Goal: Task Accomplishment & Management: Manage account settings

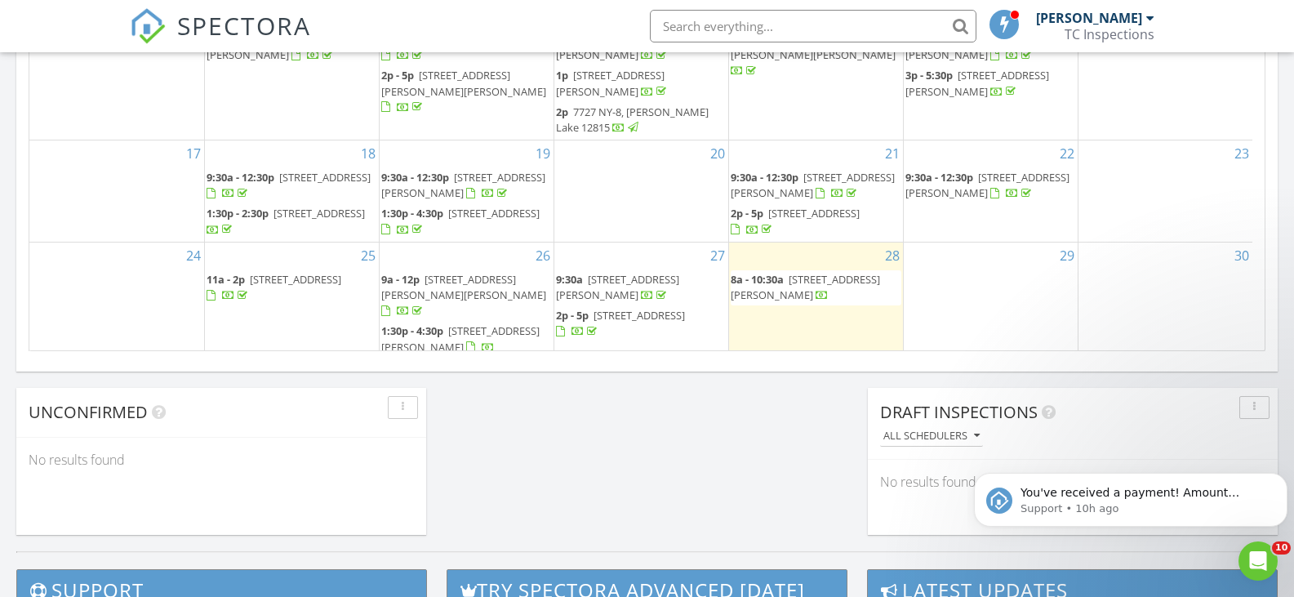
scroll to position [1143, 0]
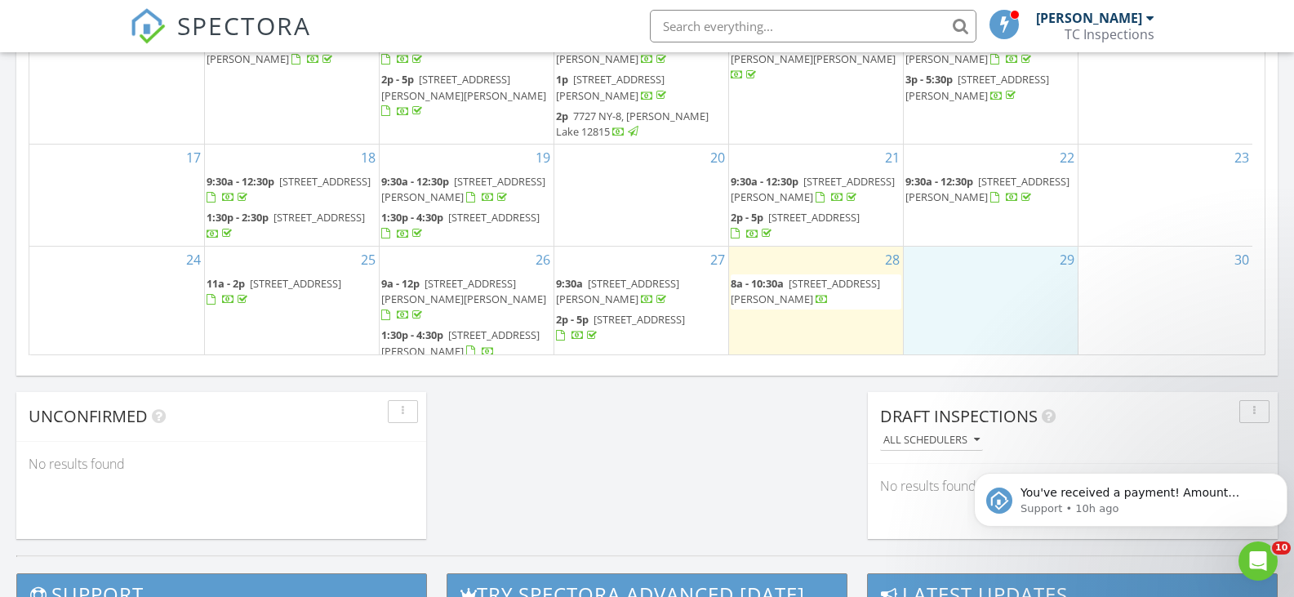
click at [941, 260] on div "29" at bounding box center [991, 305] width 174 height 117
click at [863, 308] on div "28 8a - 10:30a 30 Freeburn Rd 30C, North Creek 12853" at bounding box center [816, 305] width 174 height 117
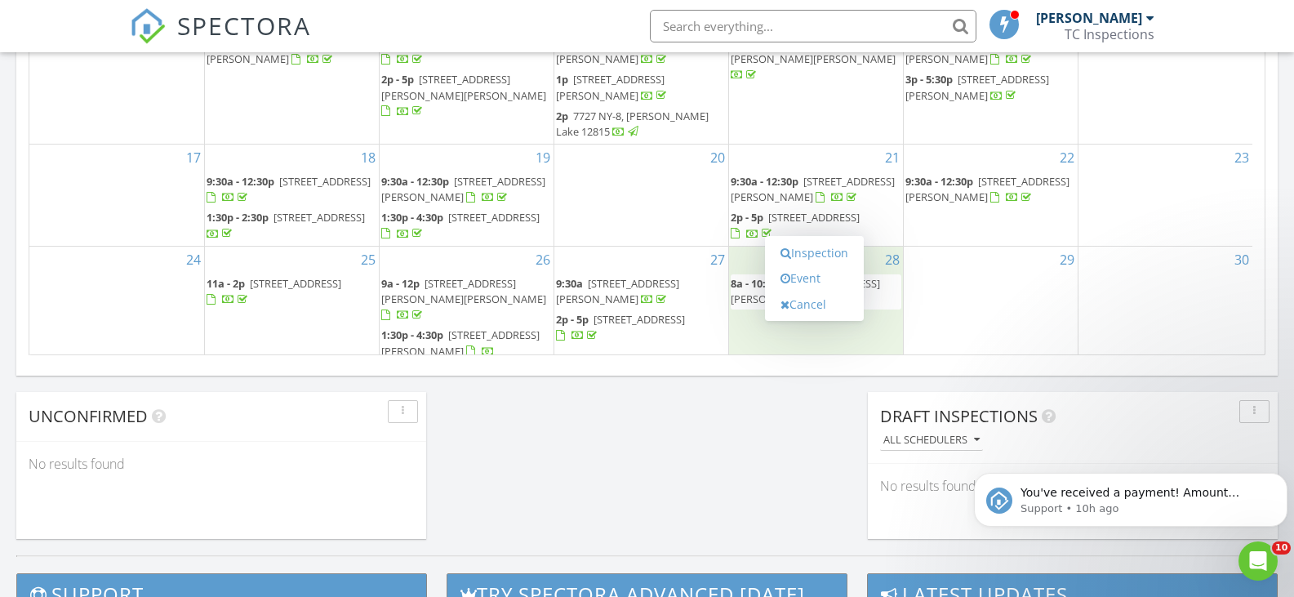
click at [981, 296] on div "29" at bounding box center [991, 305] width 174 height 117
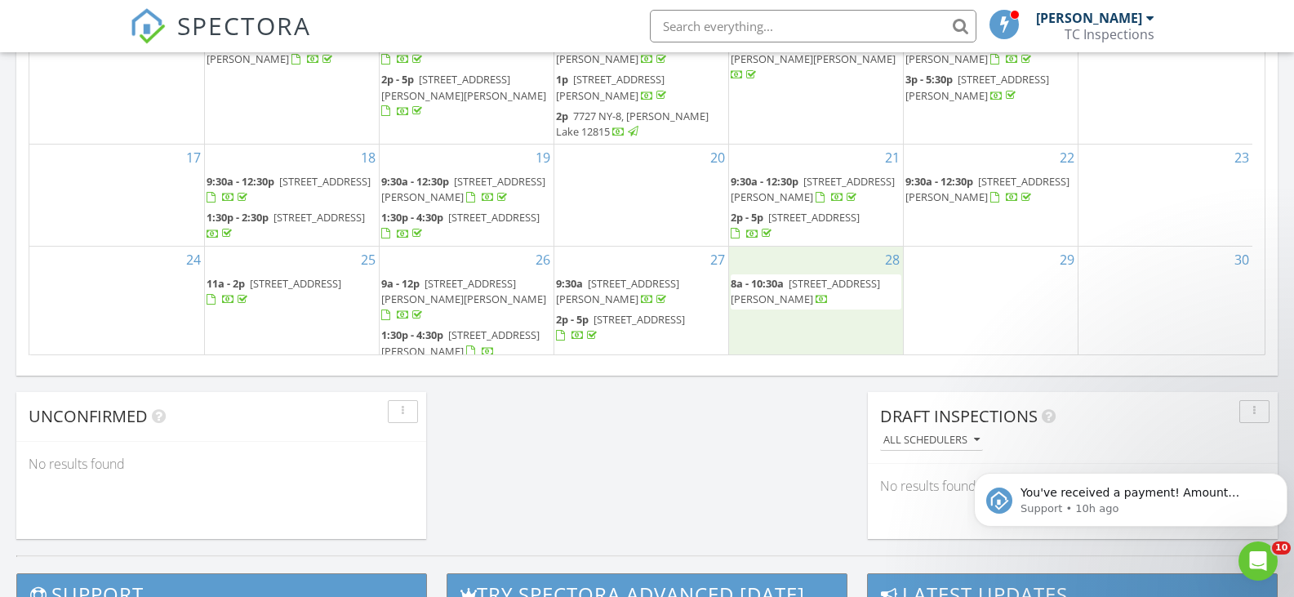
click at [865, 304] on div "28 8a - 10:30a 30 Freeburn Rd 30C, North Creek 12853" at bounding box center [816, 305] width 174 height 117
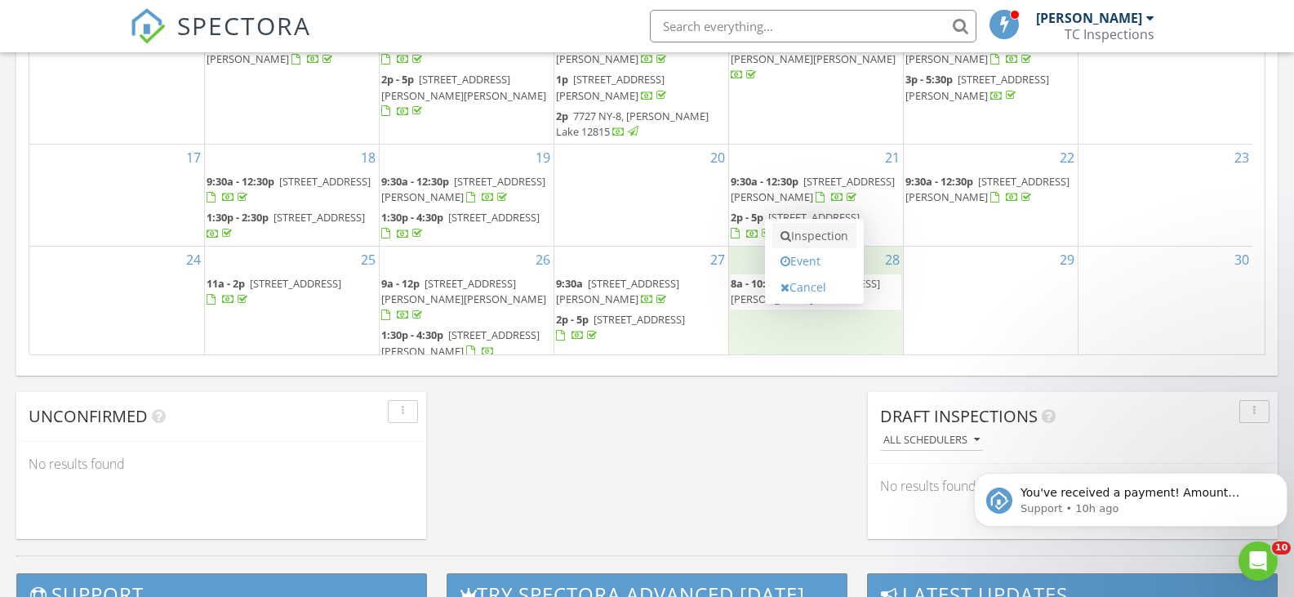
click at [838, 230] on link "Inspection" at bounding box center [814, 236] width 84 height 26
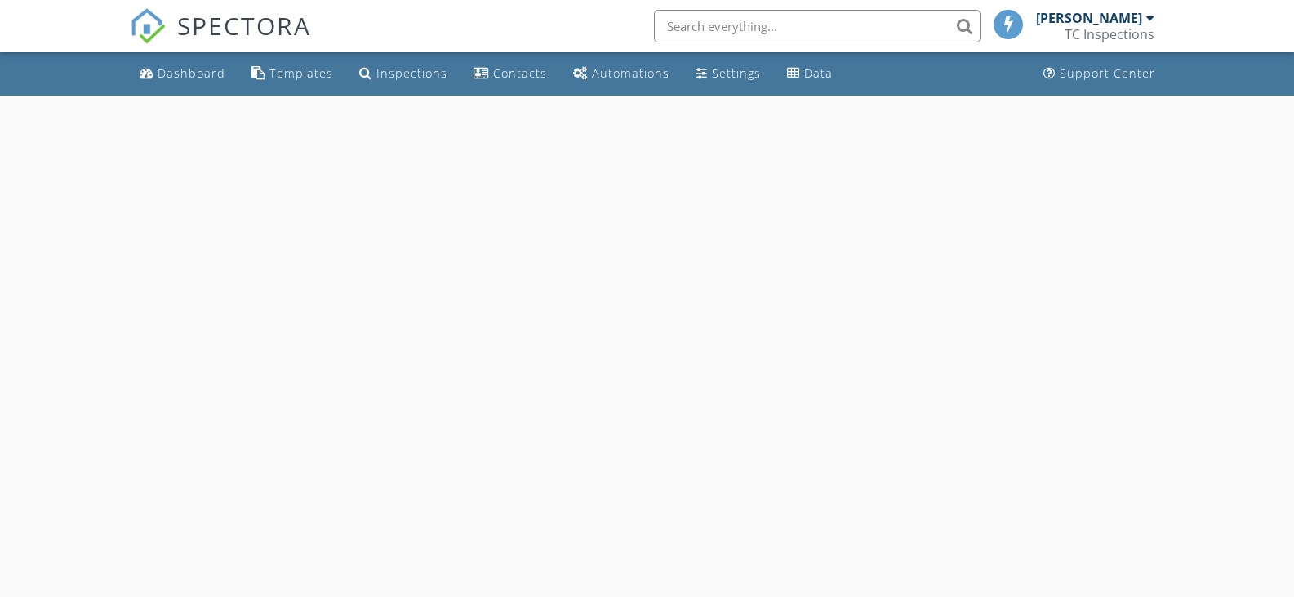
select select "7"
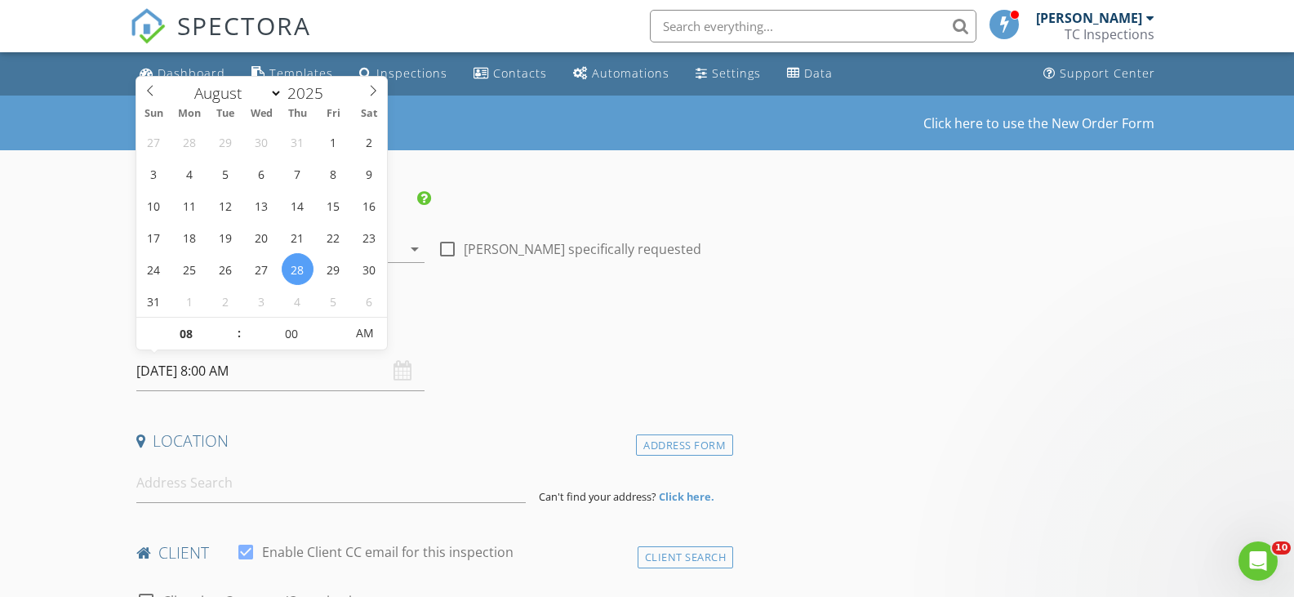
click at [297, 373] on input "08/28/2025 8:00 AM" at bounding box center [280, 371] width 289 height 40
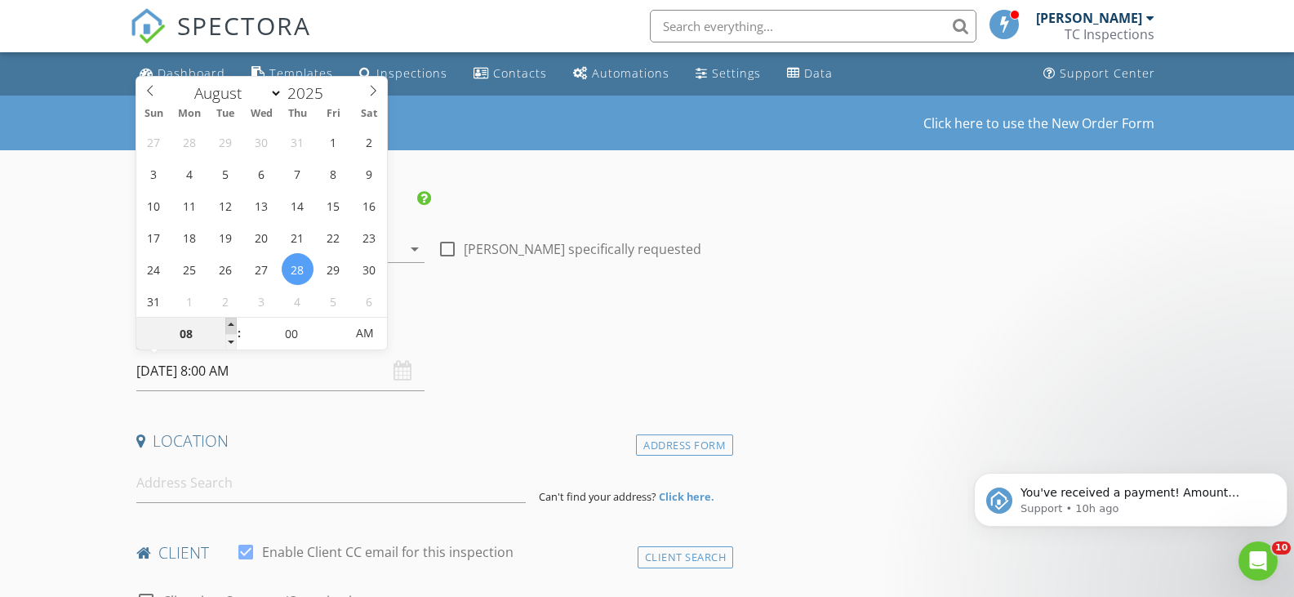
type input "09"
type input "08/28/2025 9:00 AM"
click at [232, 324] on span at bounding box center [230, 326] width 11 height 16
type input "05"
type input "08/28/2025 9:05 AM"
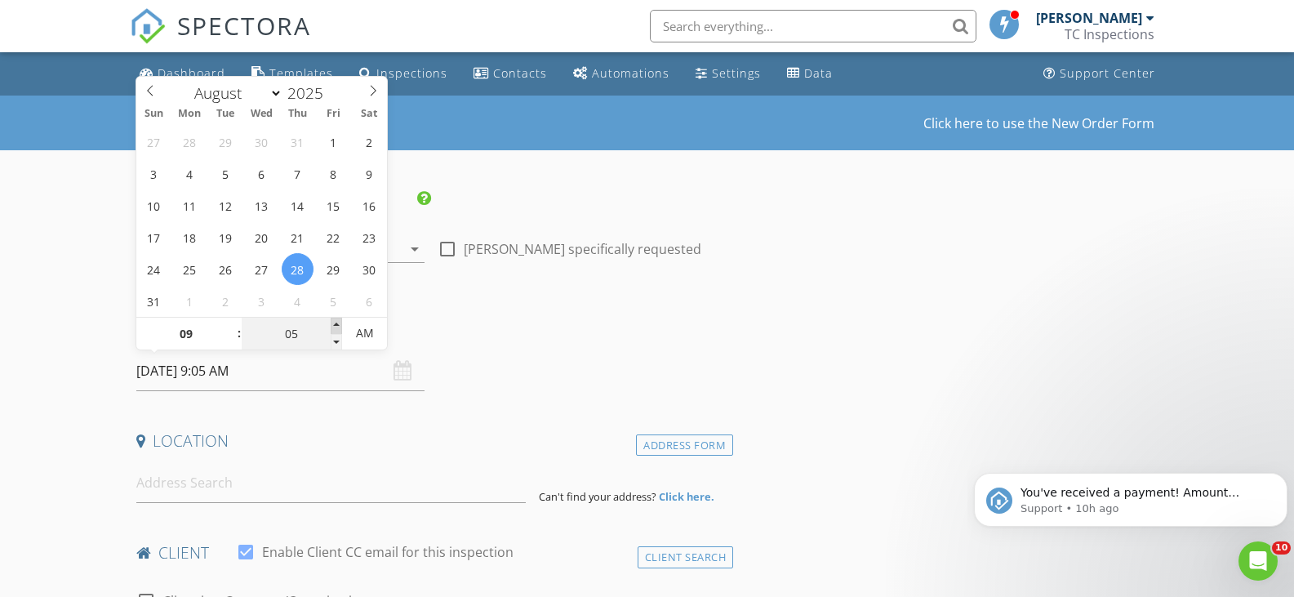
click at [332, 327] on span at bounding box center [336, 326] width 11 height 16
type input "10"
type input "08/28/2025 9:10 AM"
click at [332, 327] on span at bounding box center [336, 326] width 11 height 16
type input "15"
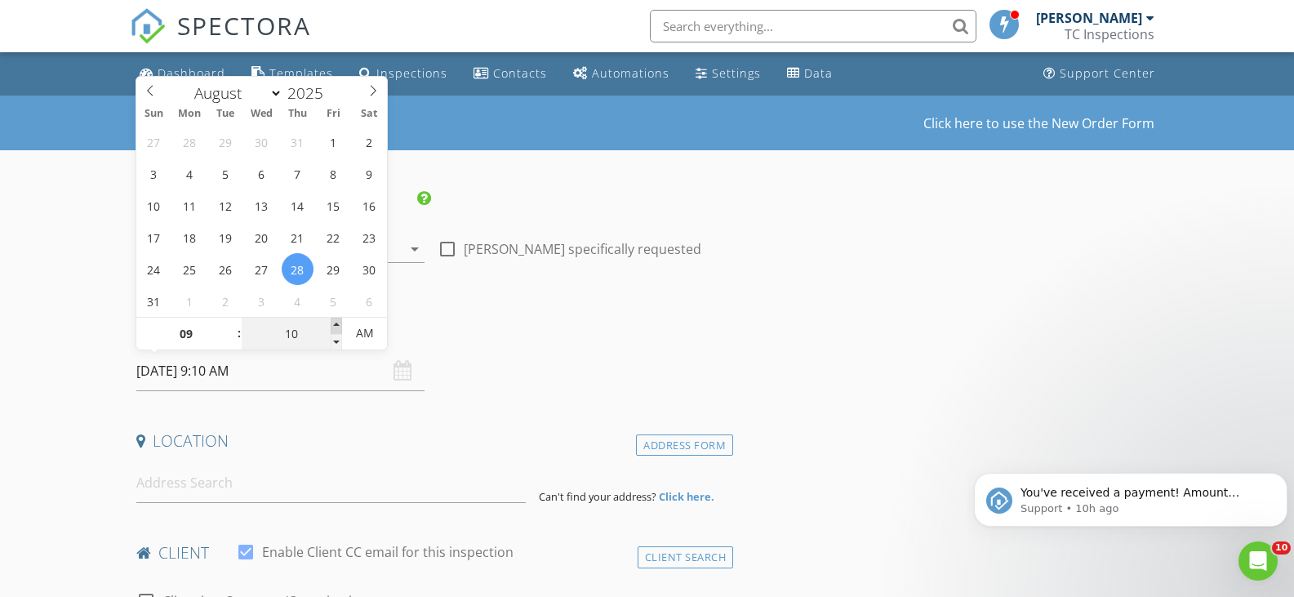
type input "08/28/2025 9:15 AM"
click at [332, 327] on span at bounding box center [336, 326] width 11 height 16
type input "20"
type input "08/28/2025 9:20 AM"
click at [332, 327] on span at bounding box center [336, 326] width 11 height 16
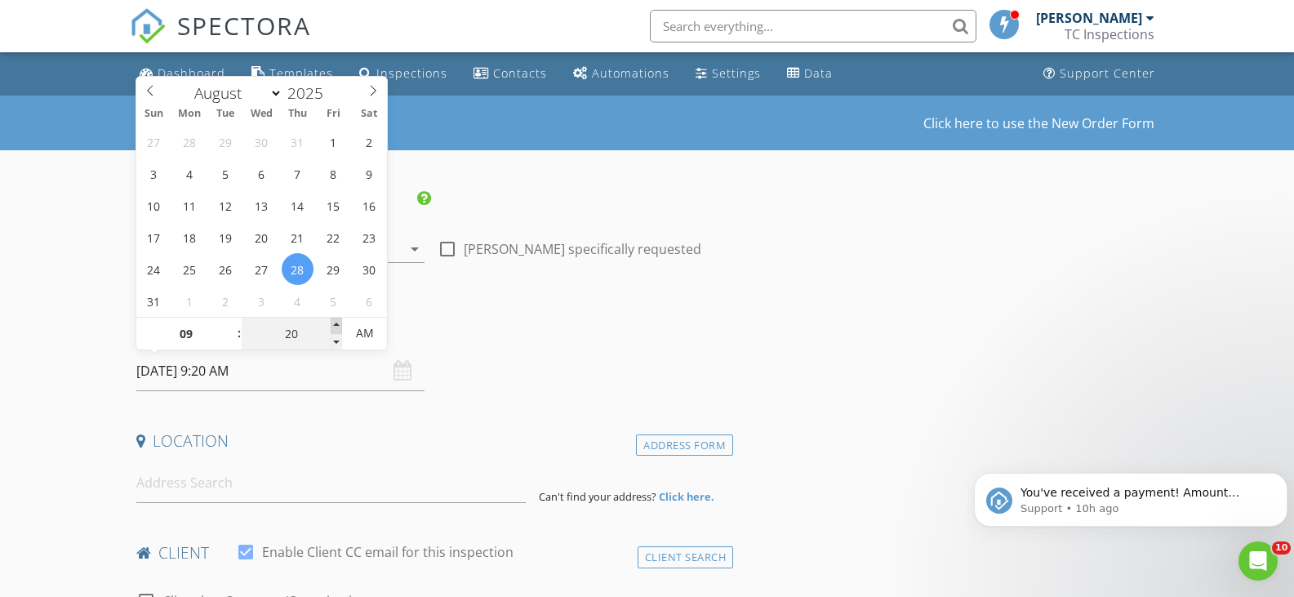
type input "25"
type input "08/28/2025 9:25 AM"
click at [332, 327] on span at bounding box center [336, 326] width 11 height 16
type input "30"
type input "08/28/2025 9:30 AM"
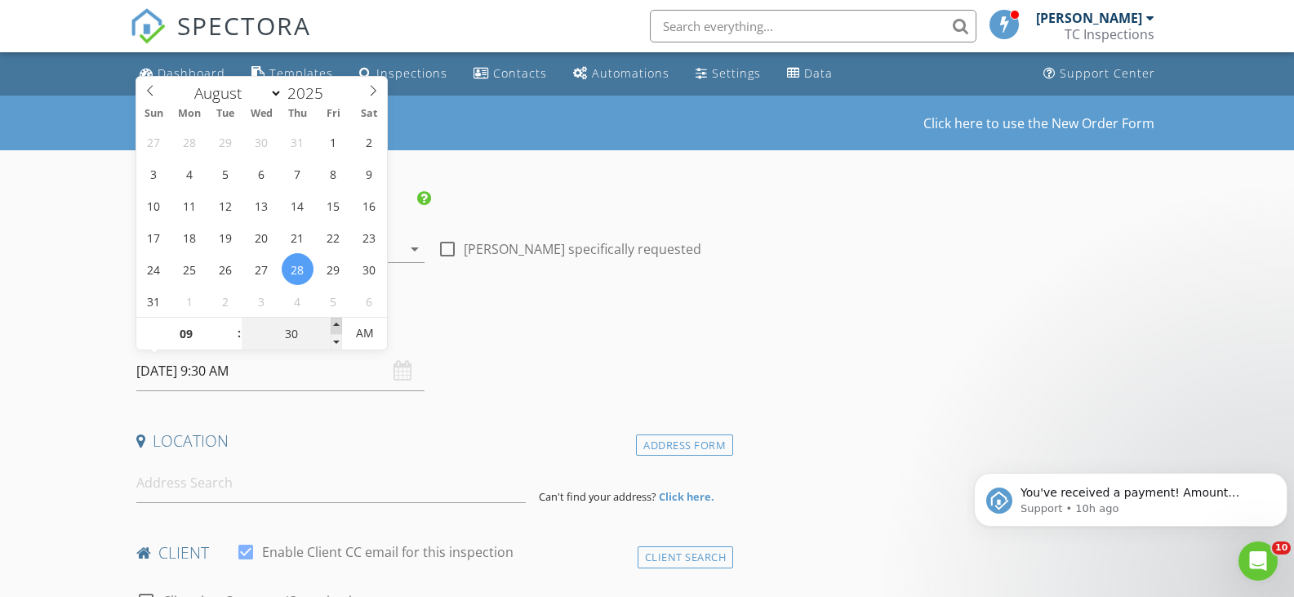
click at [332, 327] on span at bounding box center [336, 326] width 11 height 16
click at [499, 323] on h4 "Date/Time" at bounding box center [431, 328] width 591 height 21
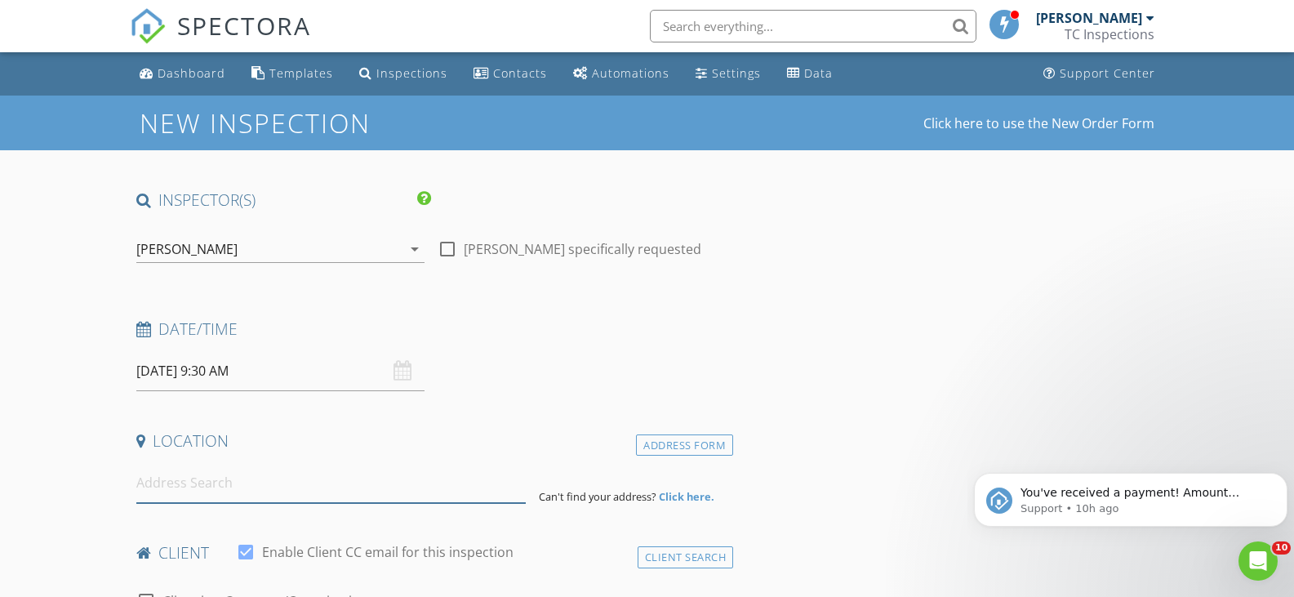
click at [306, 480] on input at bounding box center [330, 483] width 389 height 40
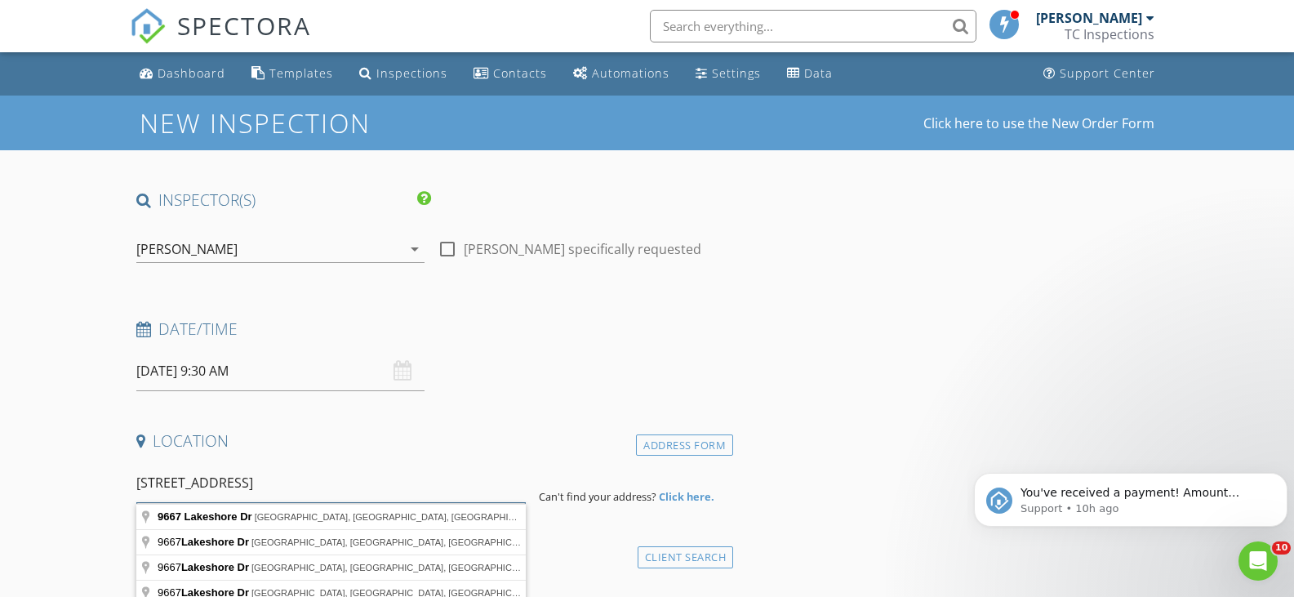
type input "9667 Lakeshore Dr"
click at [692, 497] on strong "Click here." at bounding box center [687, 496] width 56 height 15
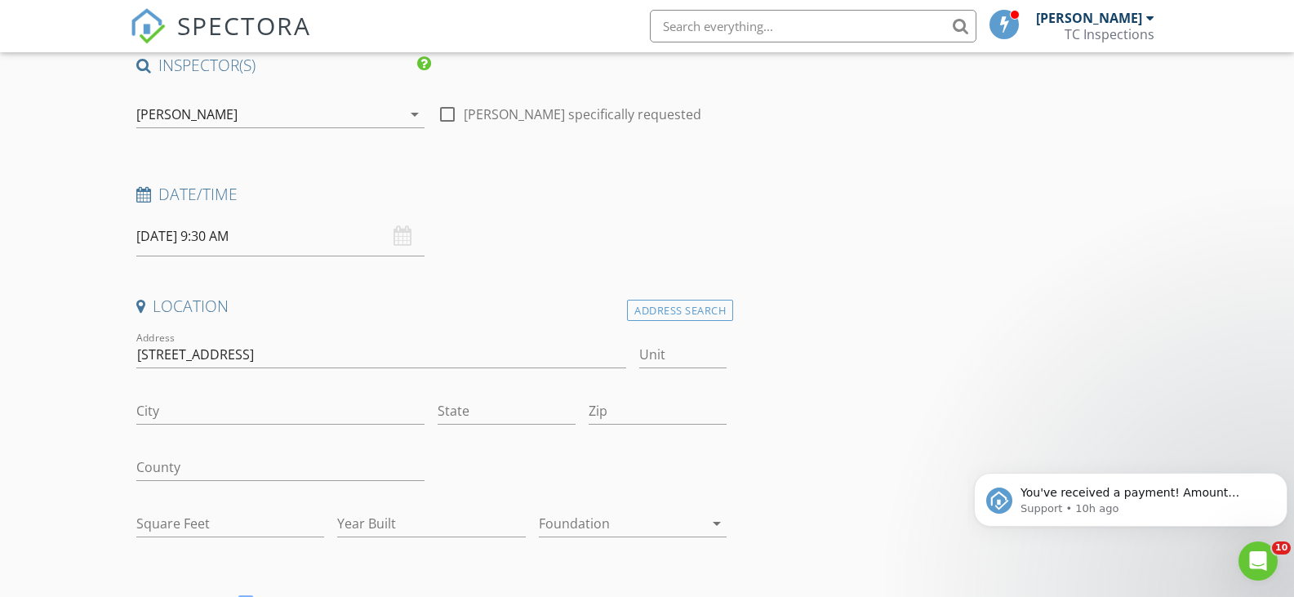
scroll to position [163, 0]
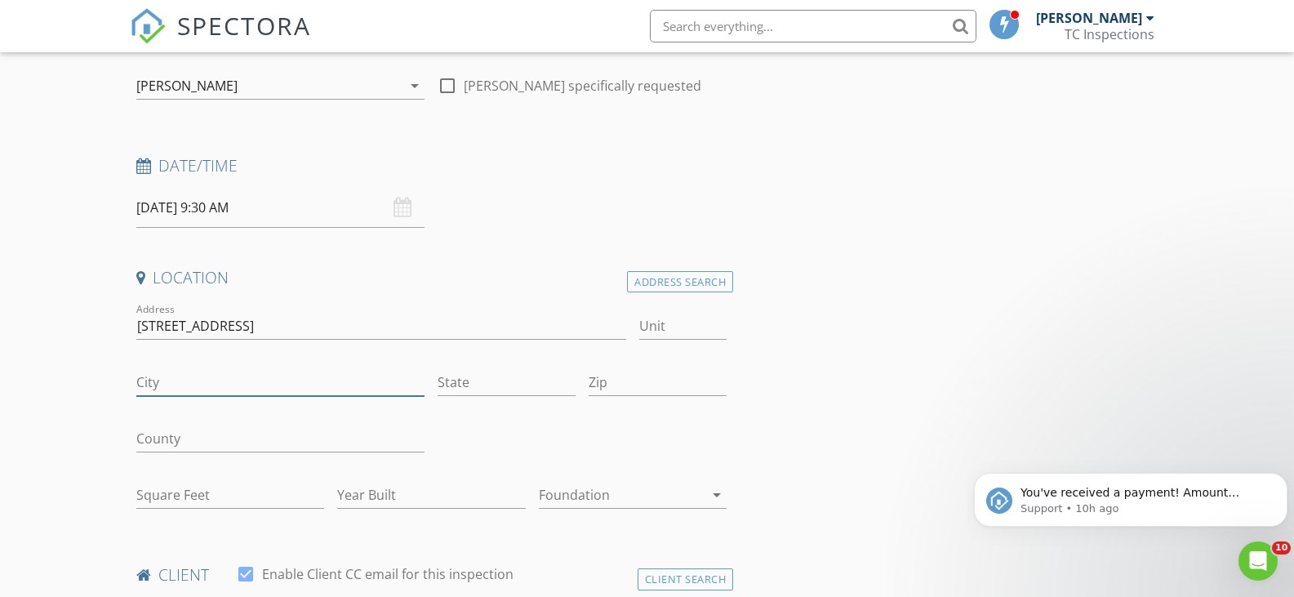
click at [224, 380] on input "City" at bounding box center [280, 382] width 289 height 27
type input "Hague"
drag, startPoint x: 473, startPoint y: 392, endPoint x: 487, endPoint y: 367, distance: 28.2
click at [478, 382] on input "State" at bounding box center [507, 382] width 138 height 27
type input "NY"
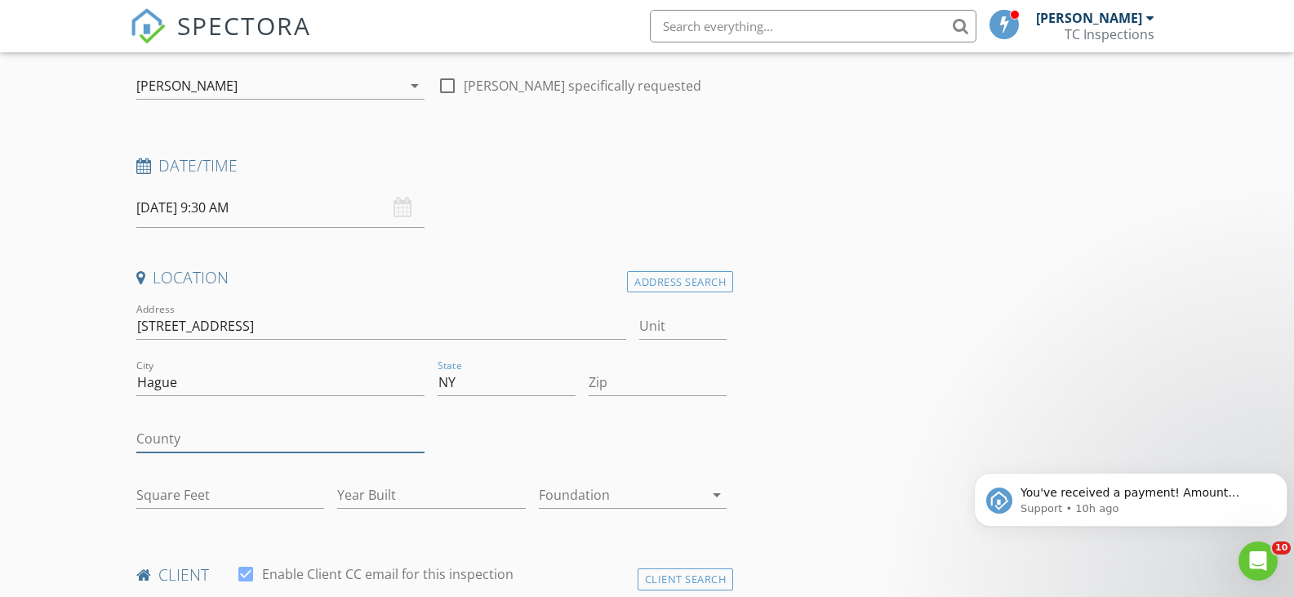
click at [291, 442] on input "County" at bounding box center [280, 438] width 289 height 27
type input "Warren"
click at [628, 383] on input "Zip" at bounding box center [658, 382] width 138 height 27
type input "12836"
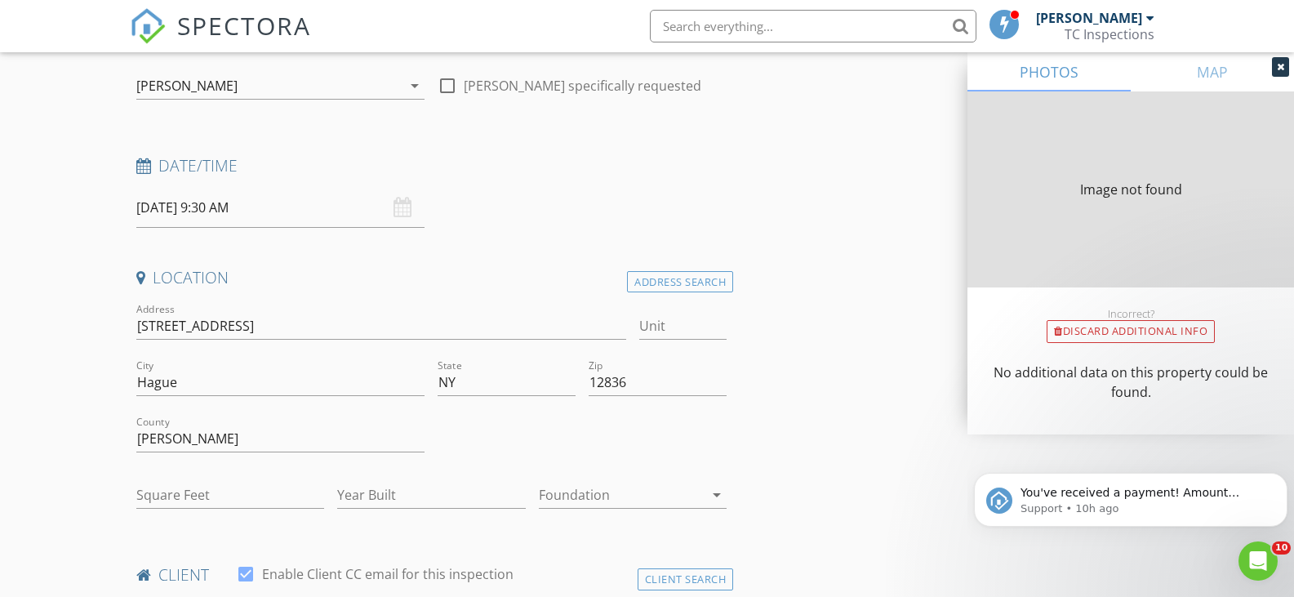
type input "1868"
type input "1947"
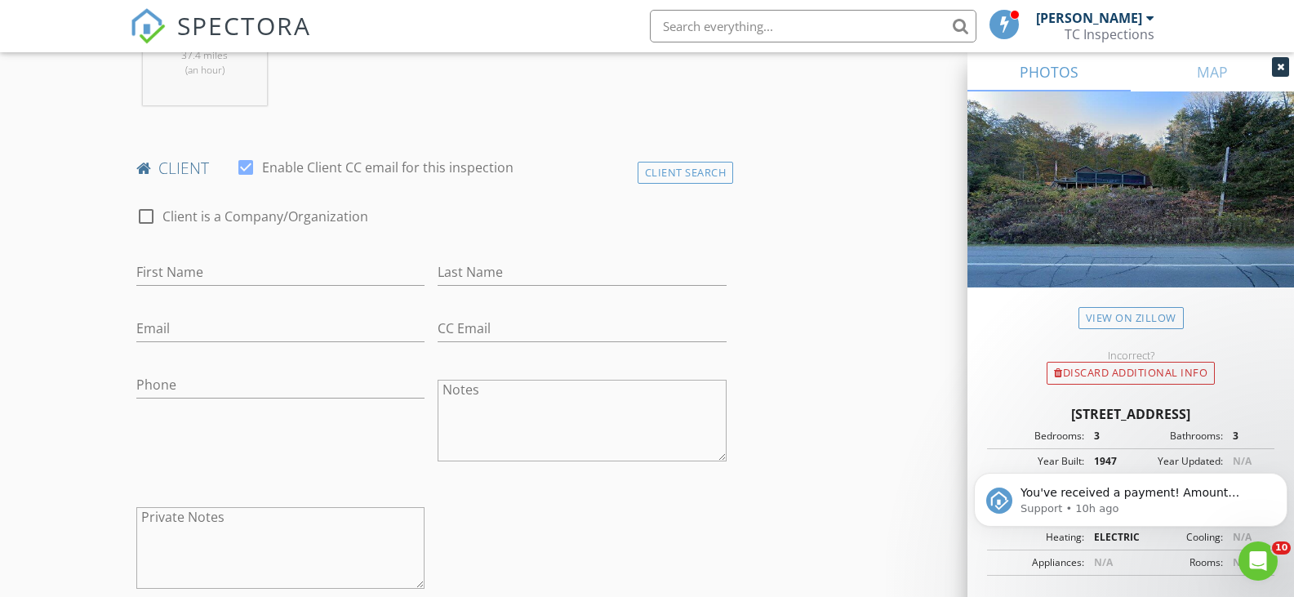
scroll to position [735, 0]
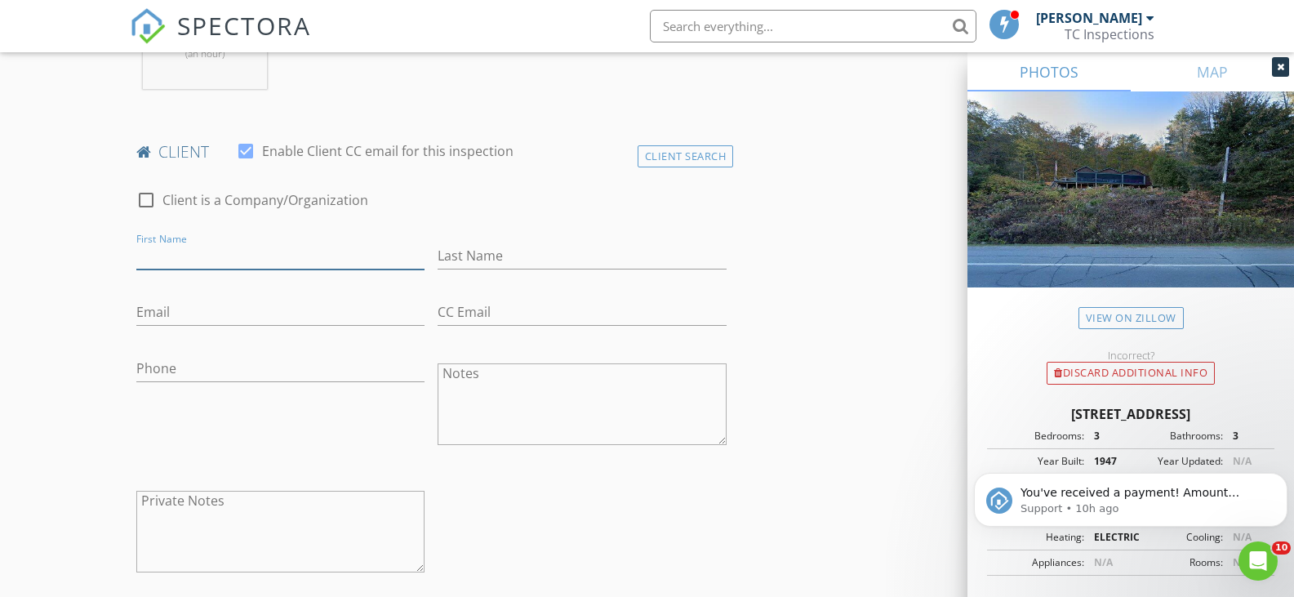
click at [240, 247] on input "First Name" at bounding box center [280, 256] width 289 height 27
type input "Justin"
click at [478, 251] on input "Last Name" at bounding box center [582, 256] width 289 height 27
type input "McCarty"
click at [195, 369] on input "Phone" at bounding box center [280, 368] width 289 height 27
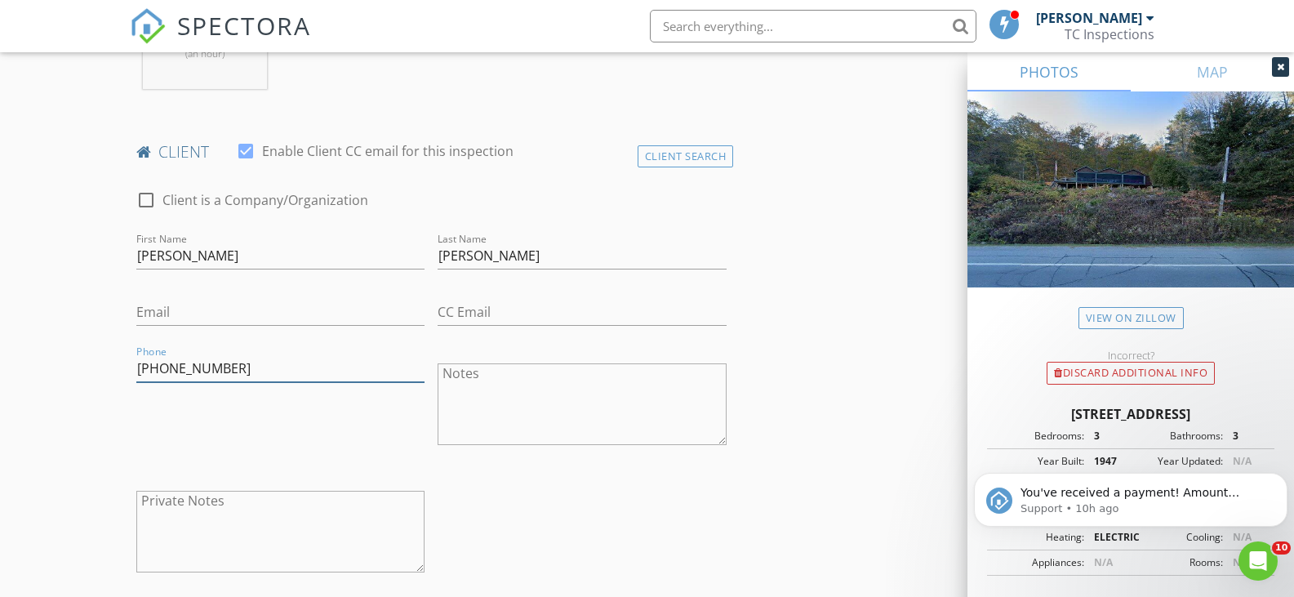
type input "860-869-3507"
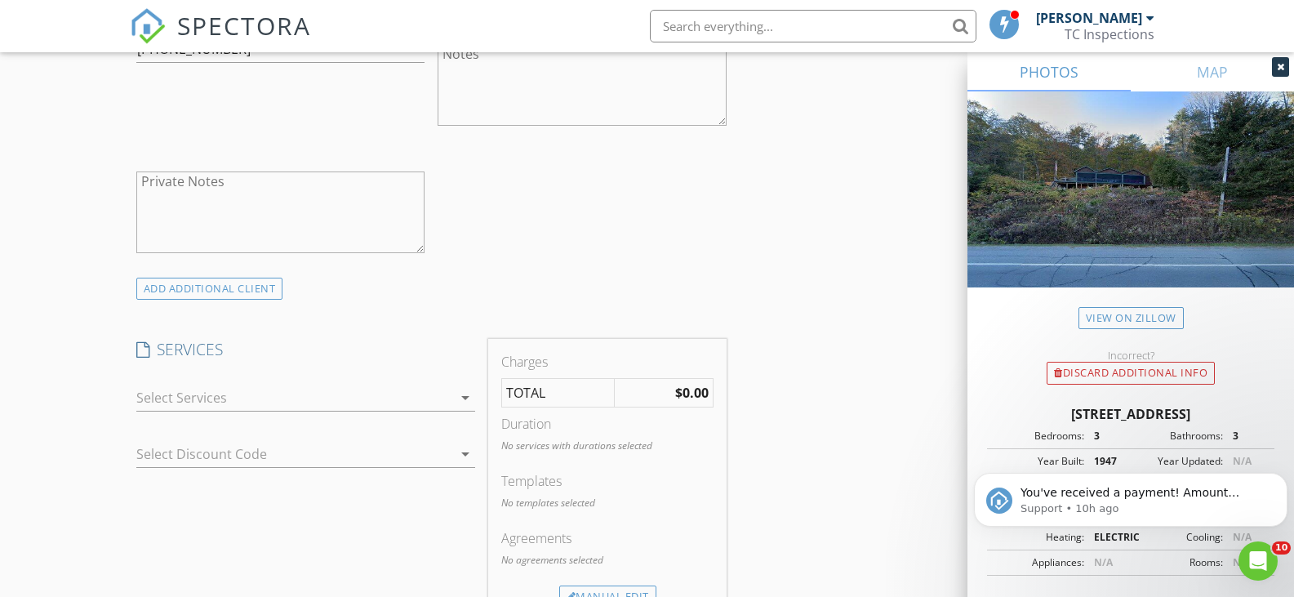
scroll to position [1062, 0]
click at [465, 392] on icon "arrow_drop_down" at bounding box center [466, 391] width 20 height 20
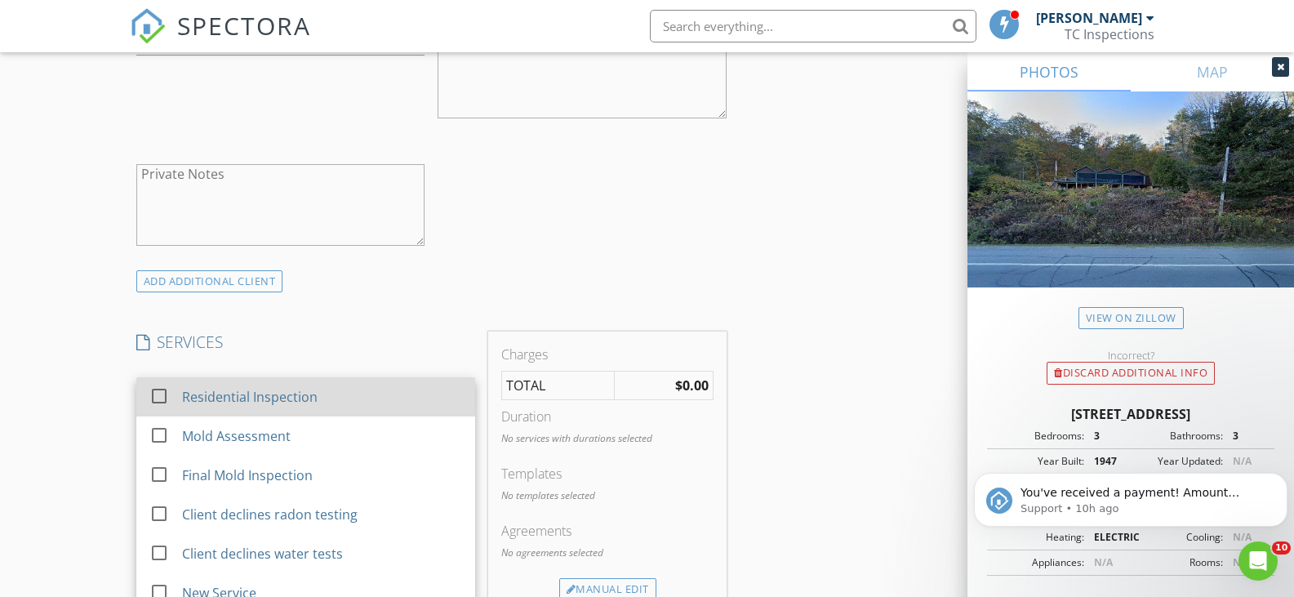
click at [349, 392] on div "Residential Inspection" at bounding box center [321, 397] width 280 height 33
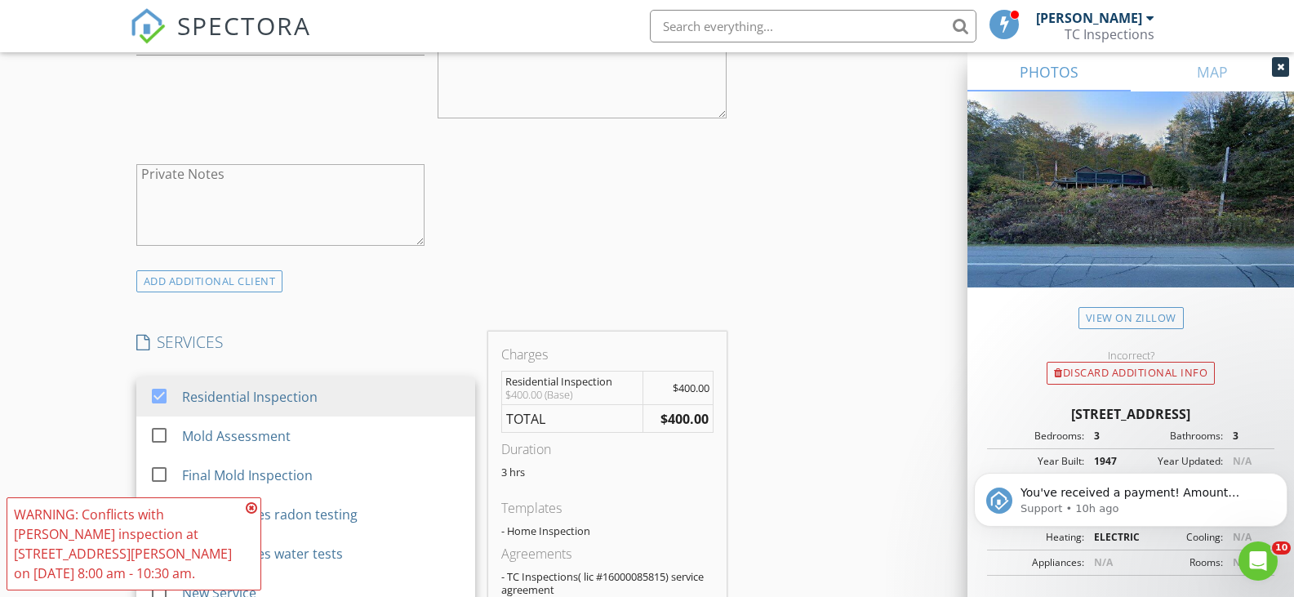
click at [803, 205] on div "INSPECTOR(S) check_box Tom Callahan PRIMARY Tom Callahan arrow_drop_down check_…" at bounding box center [647, 485] width 1035 height 2715
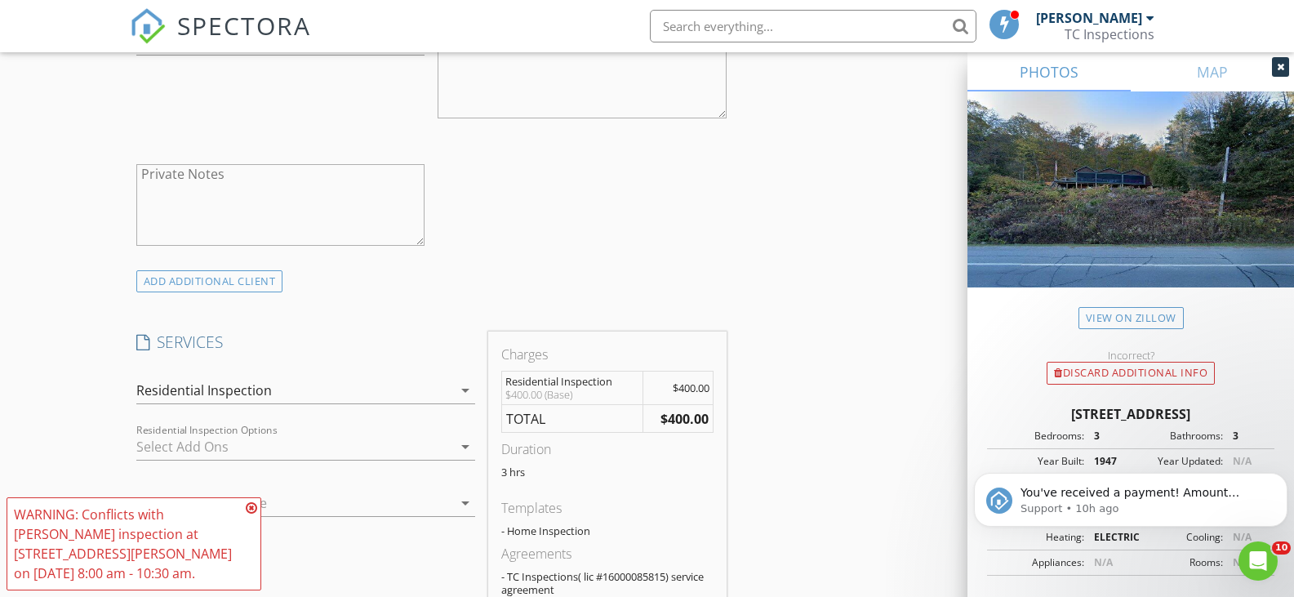
click at [248, 510] on icon at bounding box center [251, 507] width 11 height 13
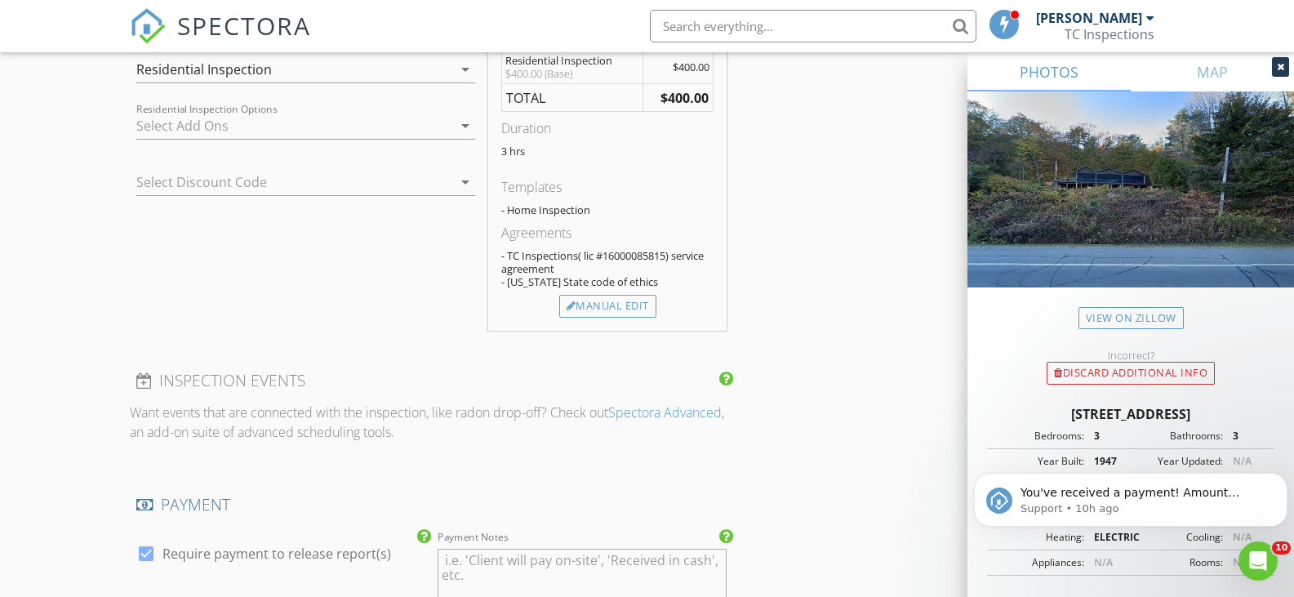
scroll to position [1388, 0]
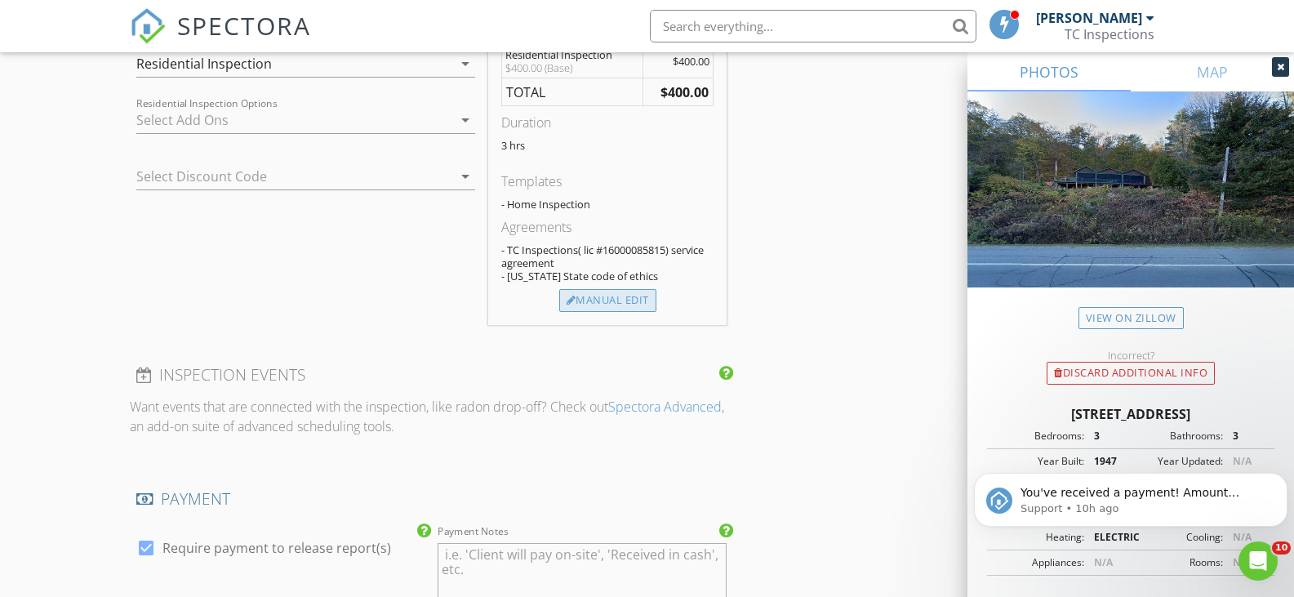
click at [625, 303] on div "Manual Edit" at bounding box center [607, 300] width 97 height 23
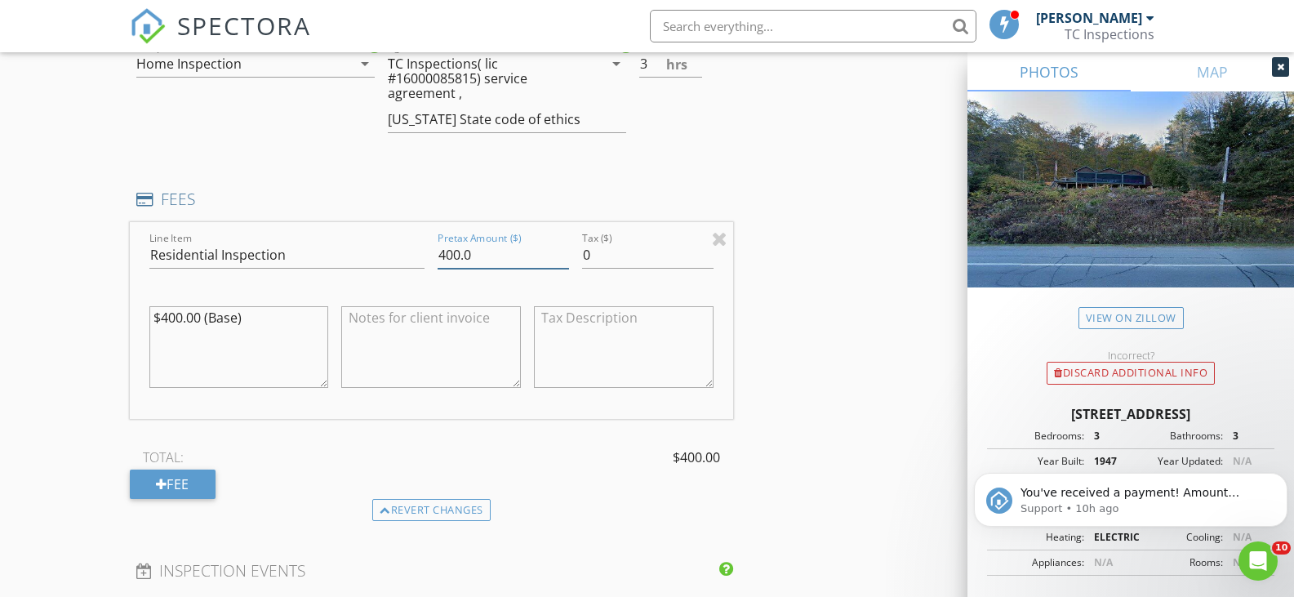
drag, startPoint x: 446, startPoint y: 250, endPoint x: 489, endPoint y: 235, distance: 45.7
click at [447, 249] on input "400.0" at bounding box center [503, 255] width 131 height 27
type input "500.0"
click at [831, 215] on div "INSPECTOR(S) check_box Tom Callahan PRIMARY Tom Callahan arrow_drop_down check_…" at bounding box center [647, 256] width 1035 height 2911
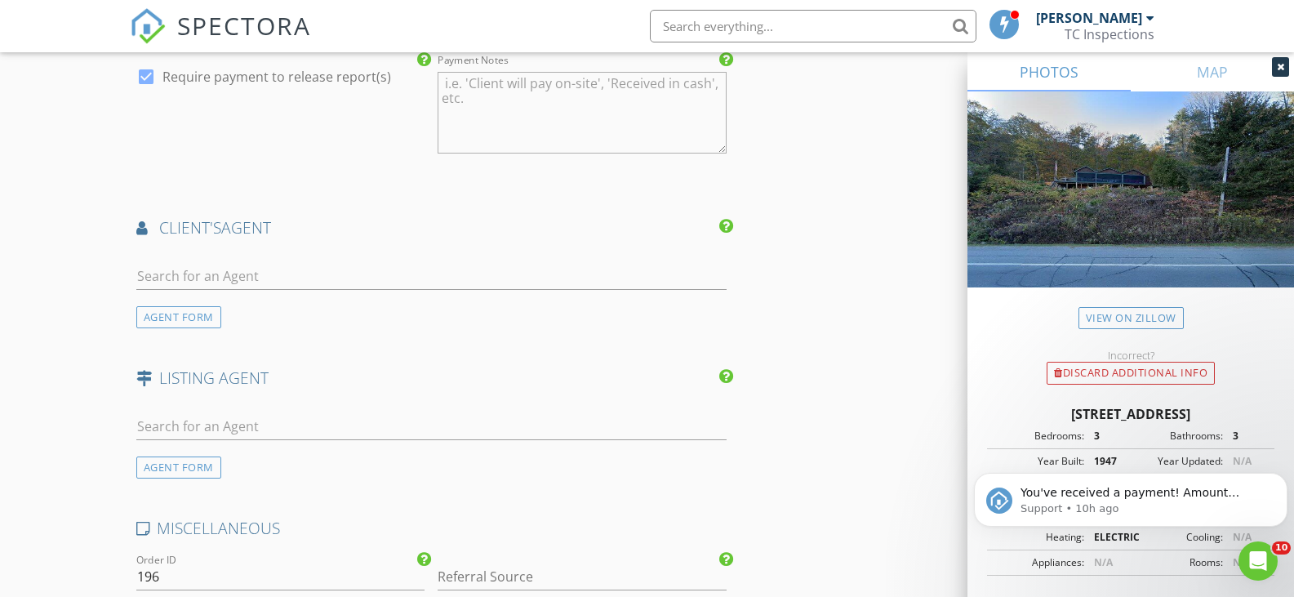
scroll to position [2123, 0]
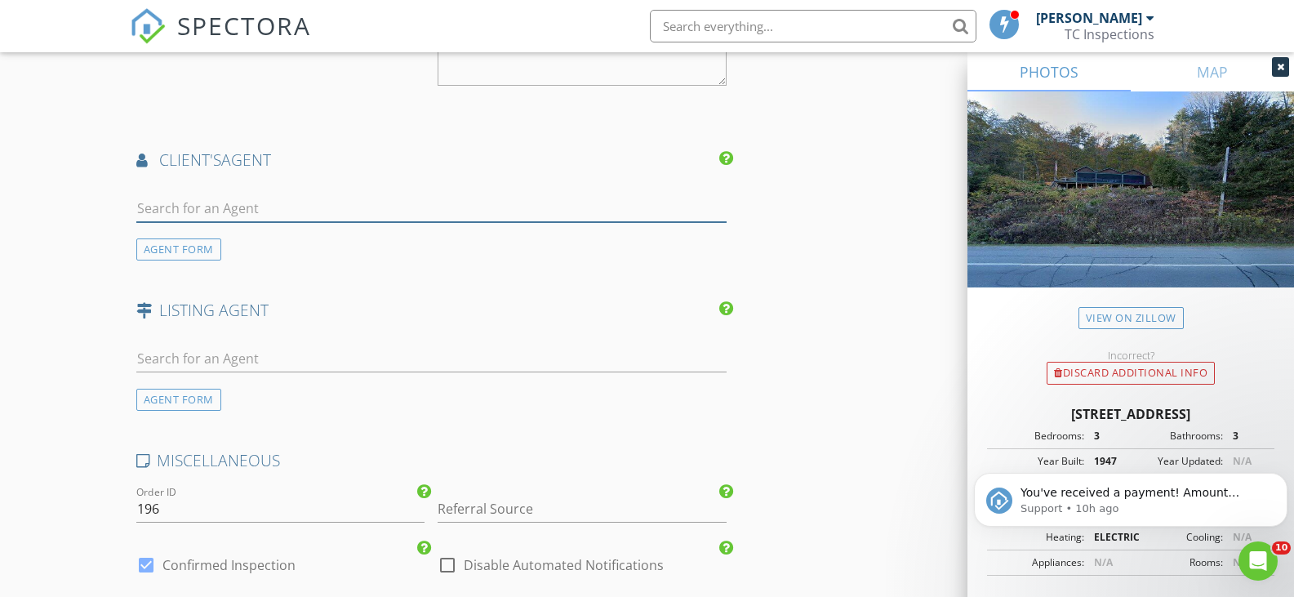
drag, startPoint x: 298, startPoint y: 210, endPoint x: 314, endPoint y: 200, distance: 18.3
click at [298, 210] on input "text" at bounding box center [431, 208] width 591 height 27
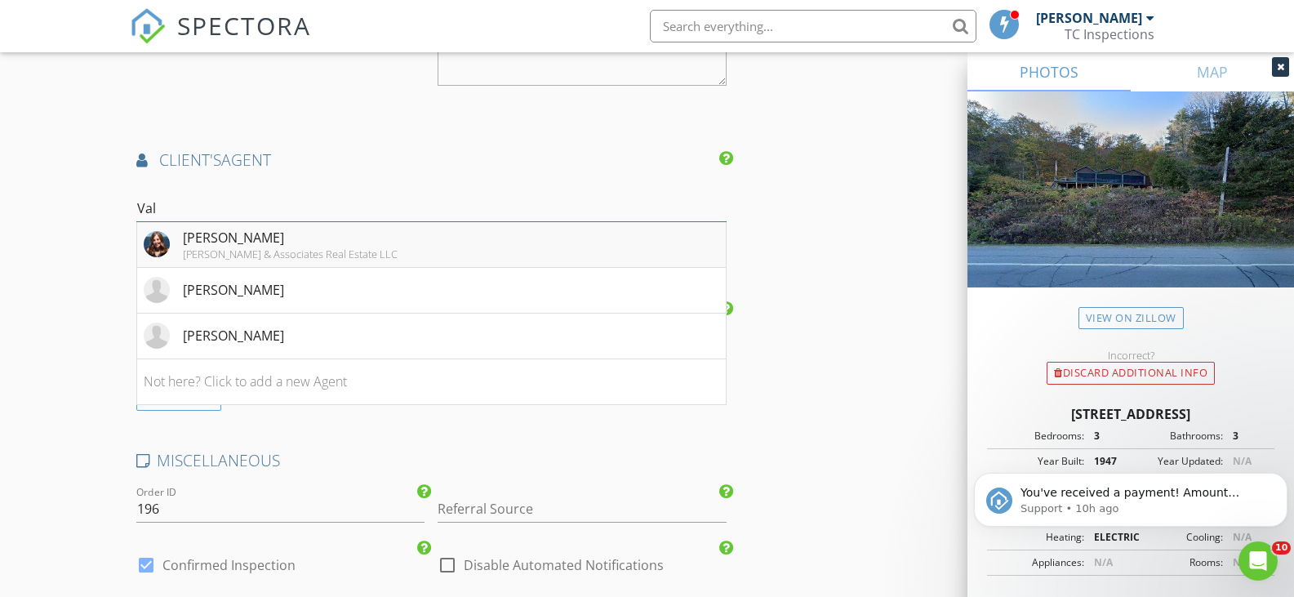
type input "Val"
click at [419, 247] on li "Valerie Erceg Davies-Davies & Associates Real Estate LLC" at bounding box center [432, 245] width 590 height 46
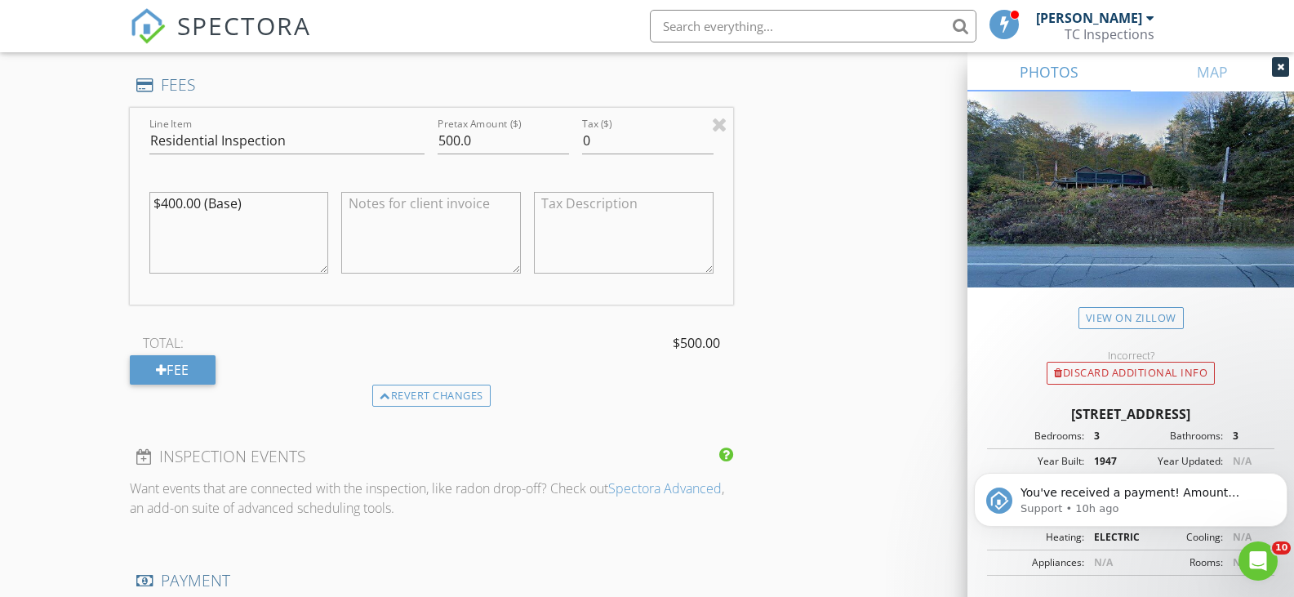
scroll to position [1445, 0]
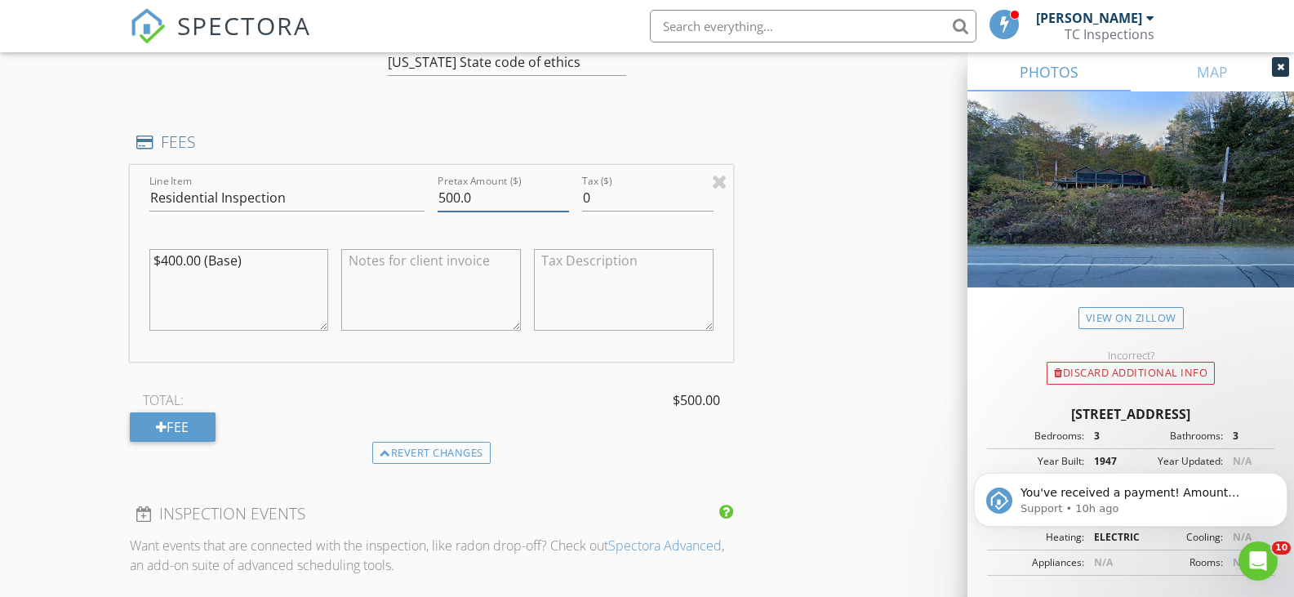
drag, startPoint x: 452, startPoint y: 199, endPoint x: 482, endPoint y: 193, distance: 30.1
click at [452, 198] on input "500.0" at bounding box center [503, 198] width 131 height 27
type input "550.0"
click at [786, 180] on div "INSPECTOR(S) check_box Tom Callahan PRIMARY Tom Callahan arrow_drop_down check_…" at bounding box center [647, 385] width 1035 height 3283
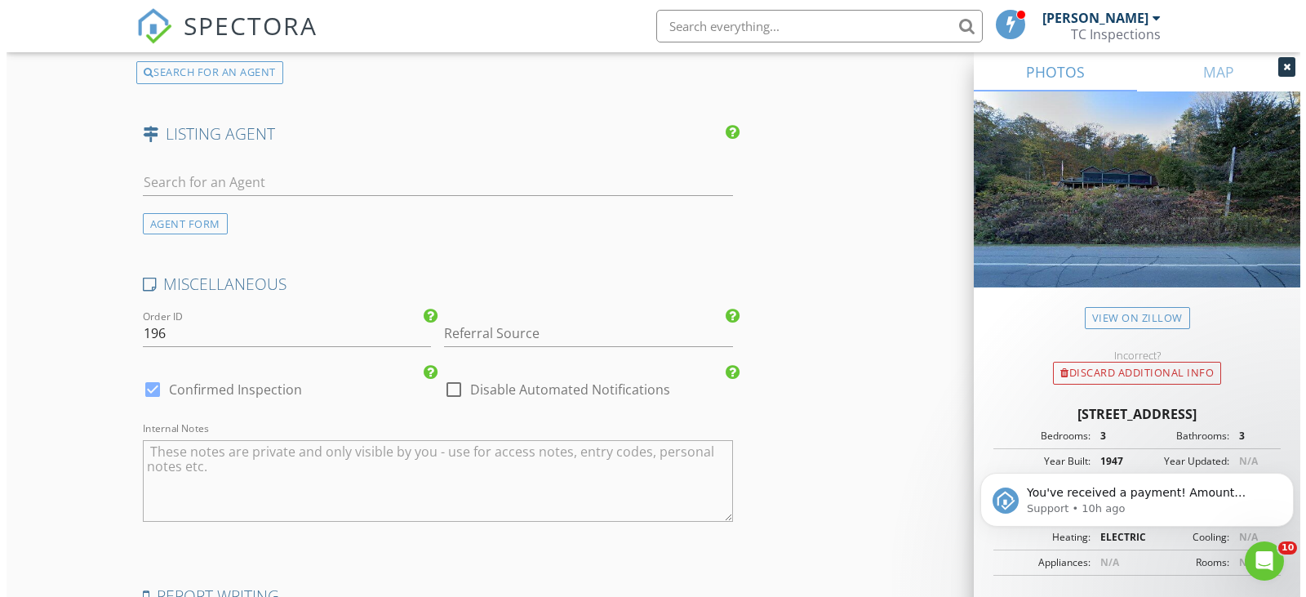
scroll to position [2915, 0]
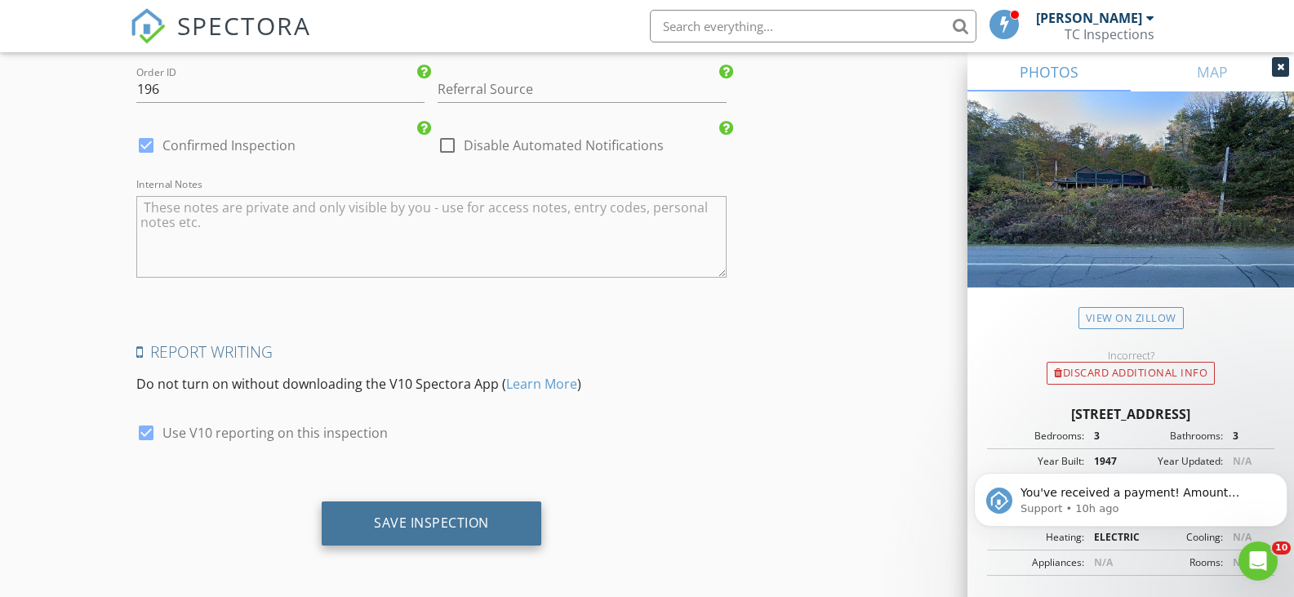
click at [455, 527] on div "Save Inspection" at bounding box center [431, 522] width 115 height 16
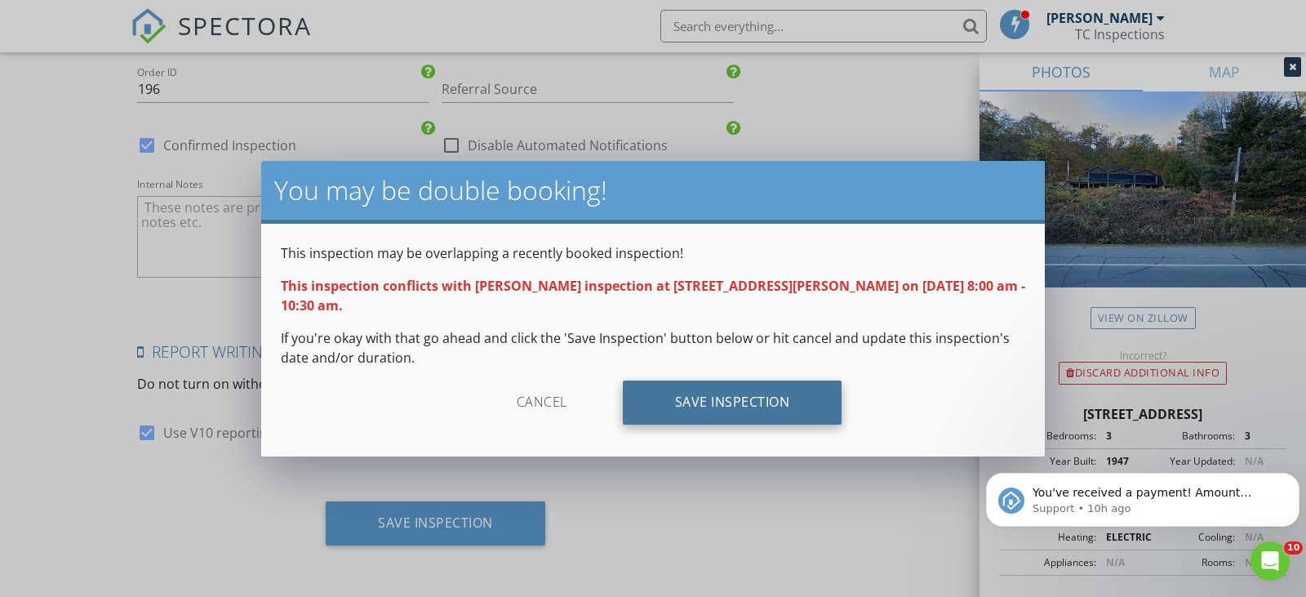
click at [756, 385] on div "Save Inspection" at bounding box center [733, 403] width 220 height 44
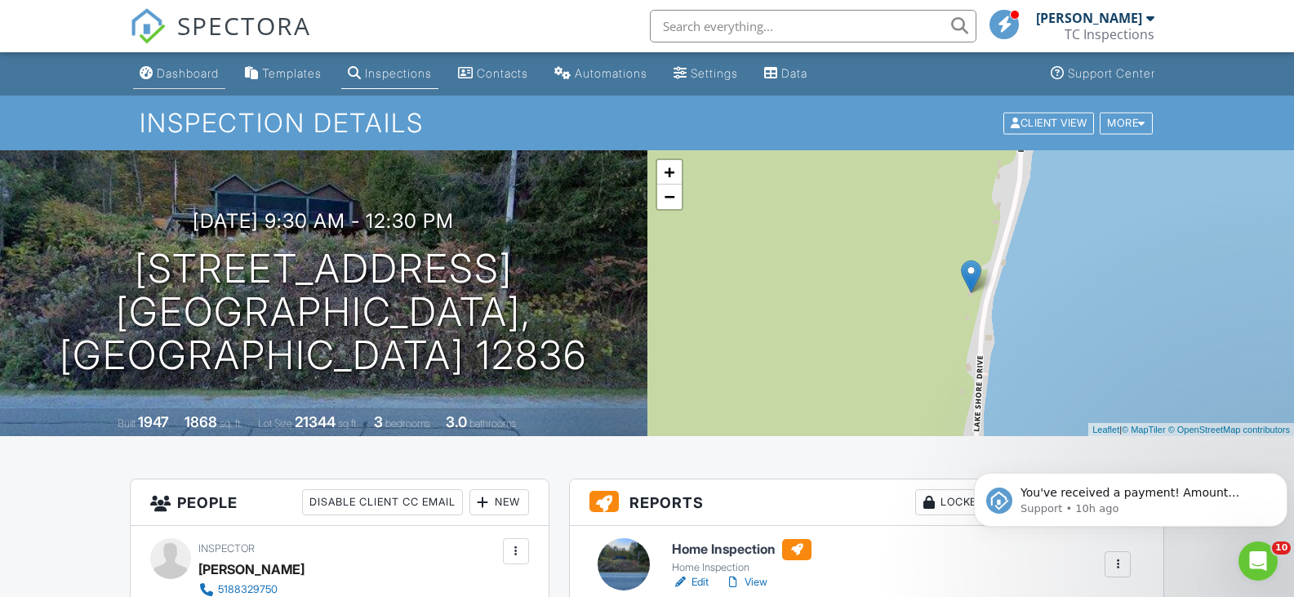
click at [166, 78] on div "Dashboard" at bounding box center [188, 73] width 62 height 14
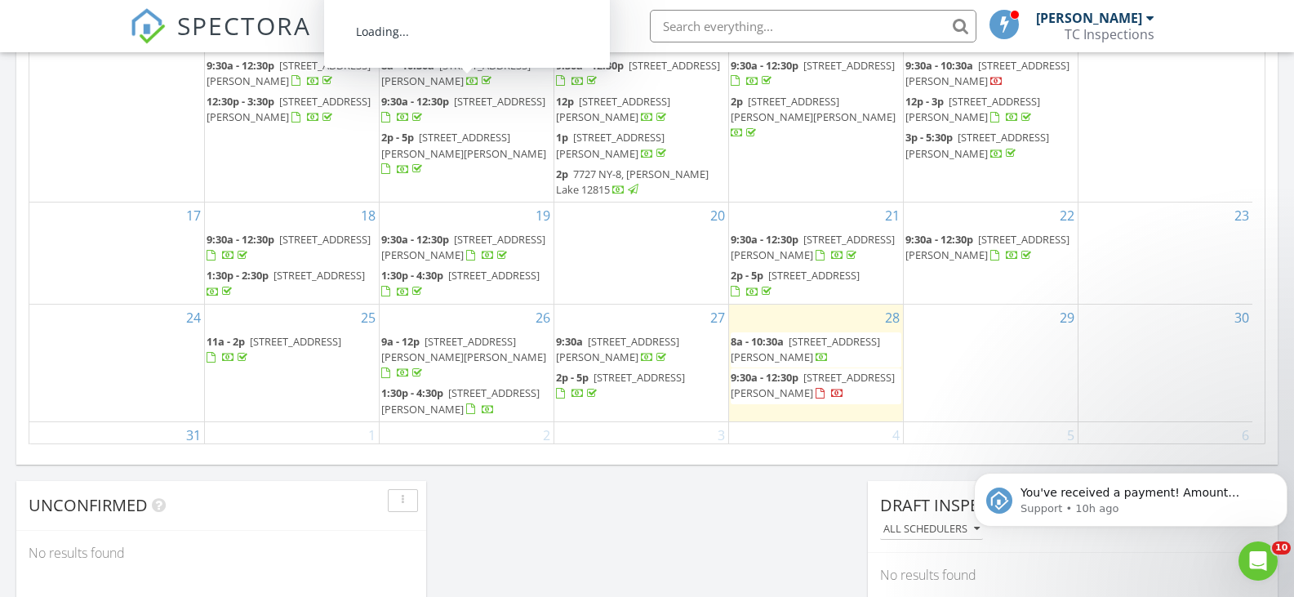
scroll to position [1225, 0]
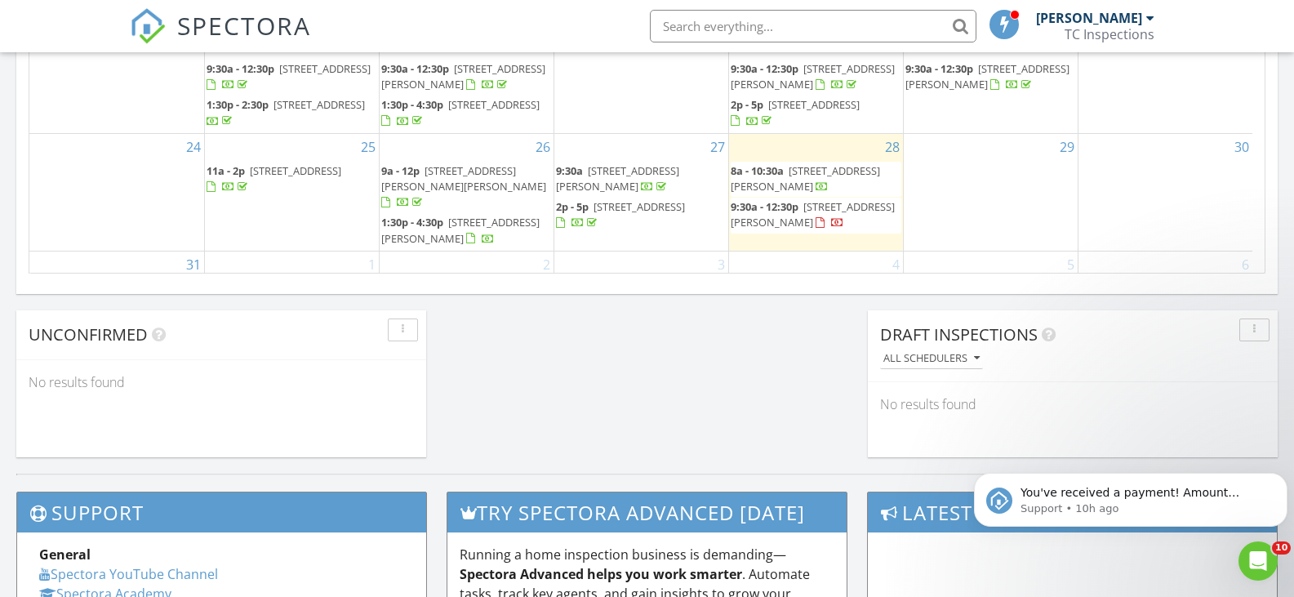
click at [839, 215] on span "9:30a - 12:30p 9667 Lakeshore Dr, Hague 12836" at bounding box center [816, 215] width 171 height 32
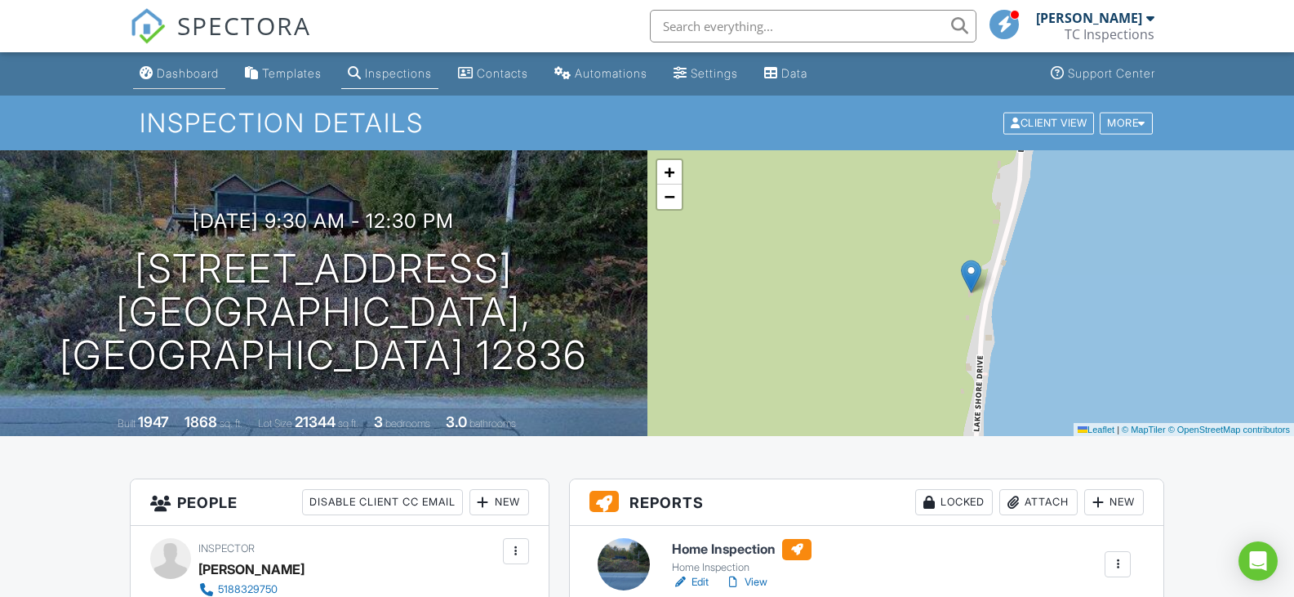
click at [195, 68] on div "Dashboard" at bounding box center [188, 73] width 62 height 14
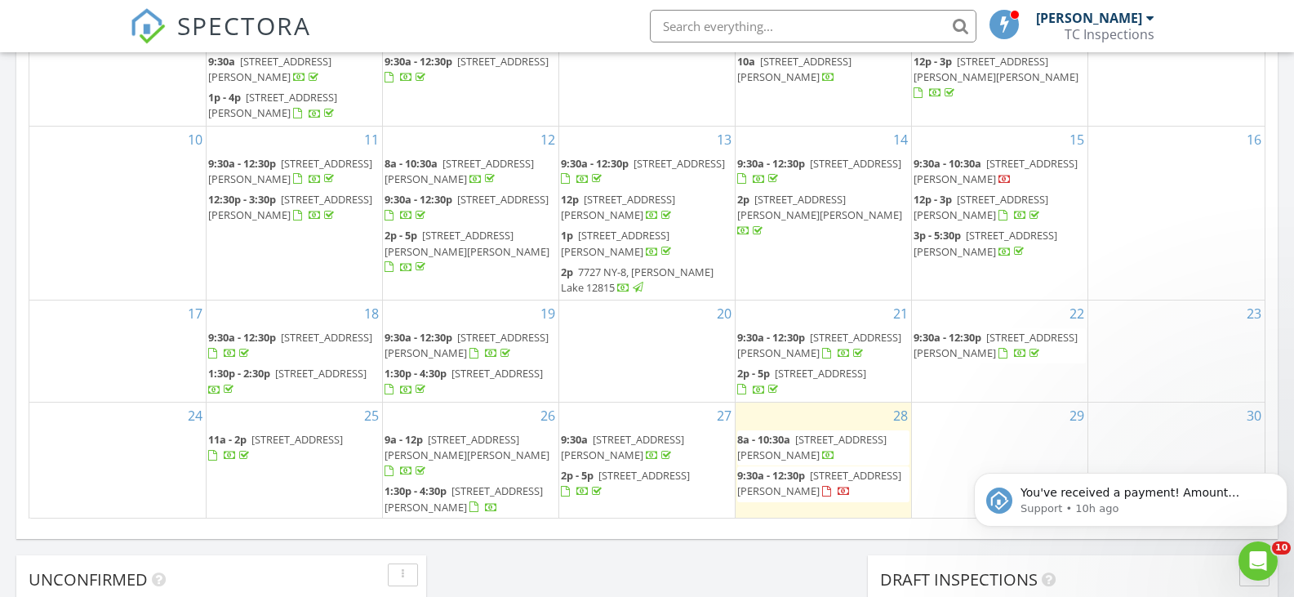
scroll to position [31, 0]
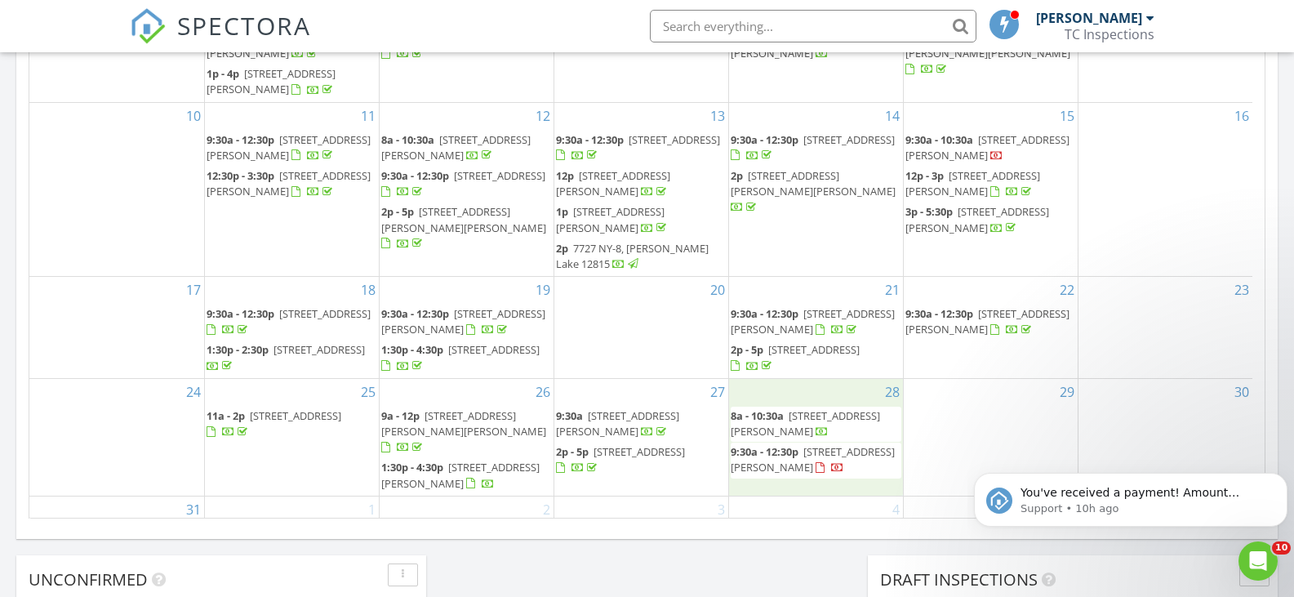
click at [821, 379] on div "28 8a - 10:30a 30 Freeburn Rd 30C, North Creek 12853 9:30a - 12:30p 9667 Lakesh…" at bounding box center [816, 437] width 174 height 117
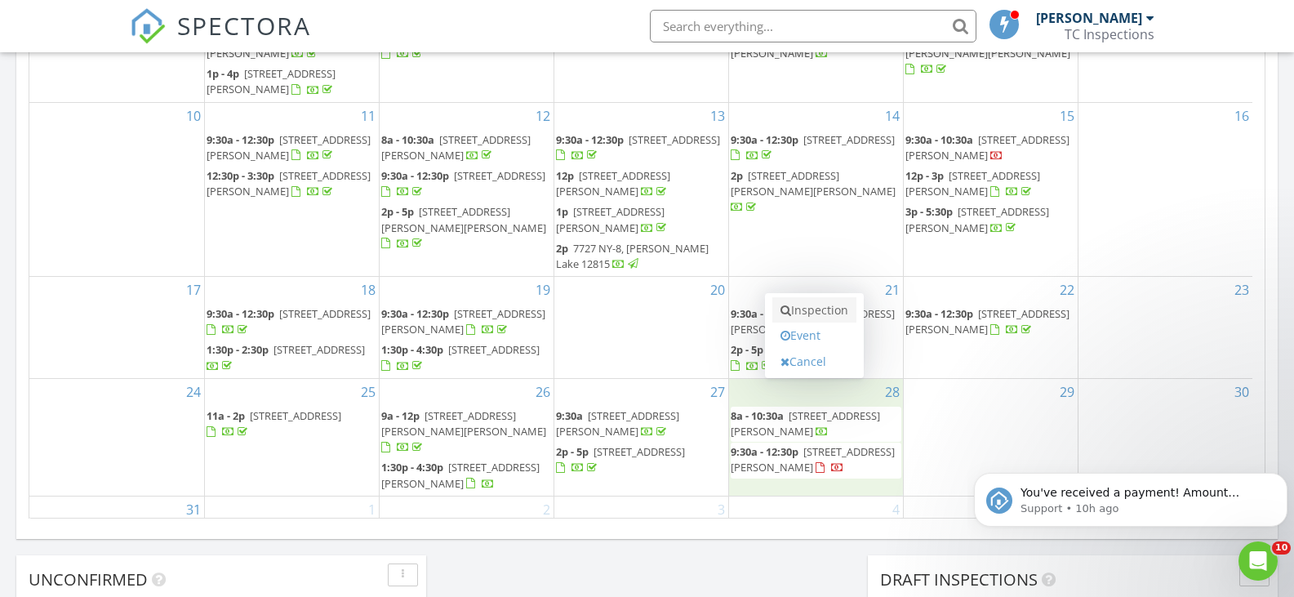
click at [815, 309] on link "Inspection" at bounding box center [814, 310] width 84 height 26
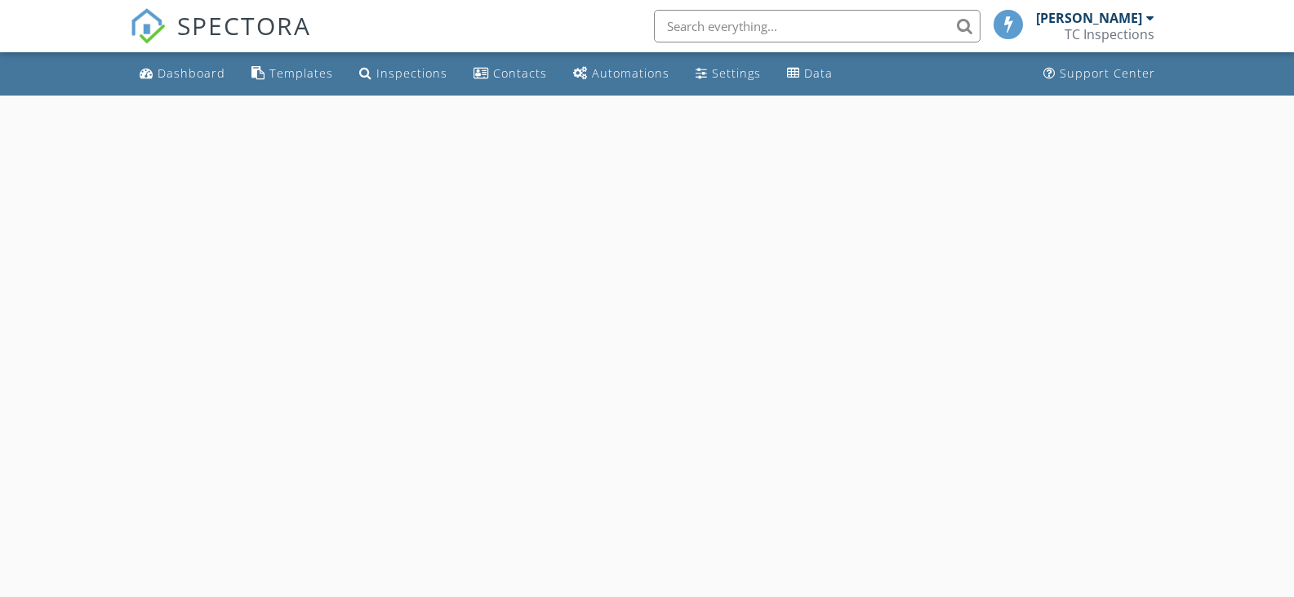
select select "7"
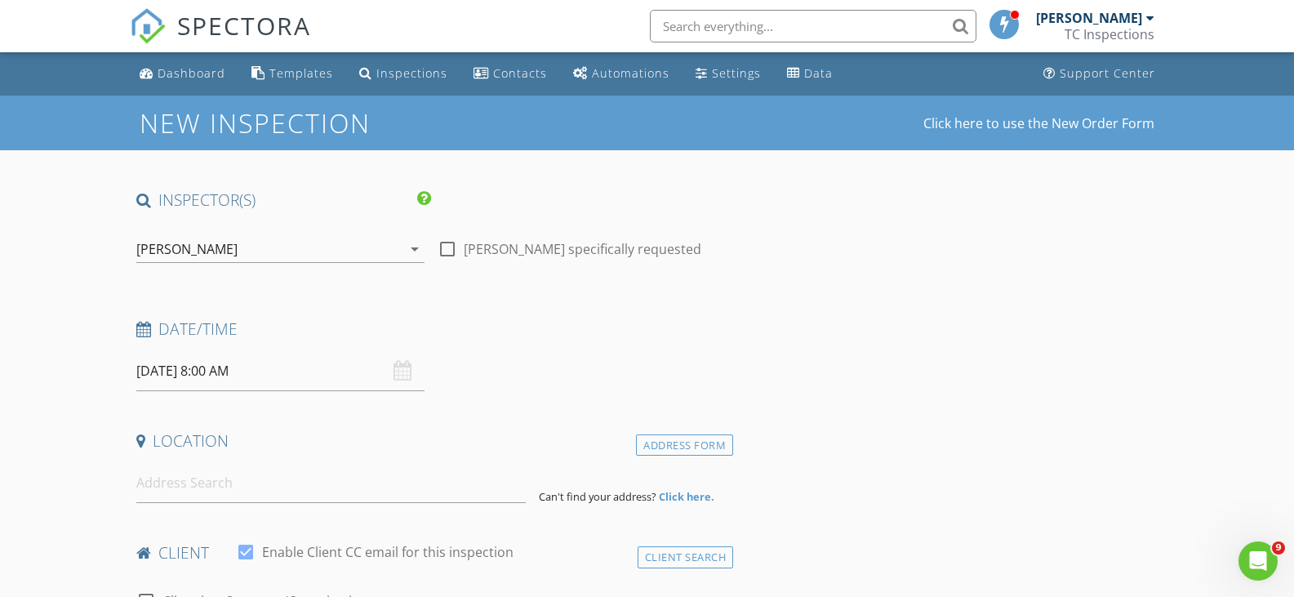
click at [260, 370] on input "[DATE] 8:00 AM" at bounding box center [280, 371] width 289 height 40
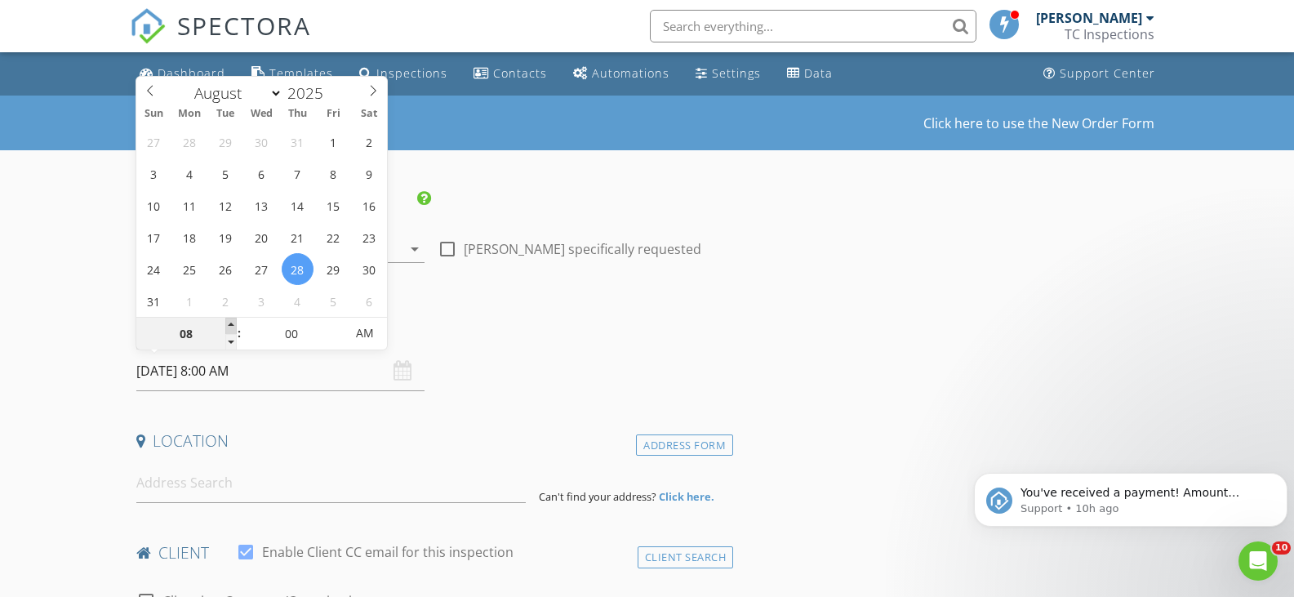
type input "09"
type input "[DATE] 9:00 AM"
click at [226, 325] on span at bounding box center [230, 326] width 11 height 16
type input "10"
type input "[DATE] 10:00 AM"
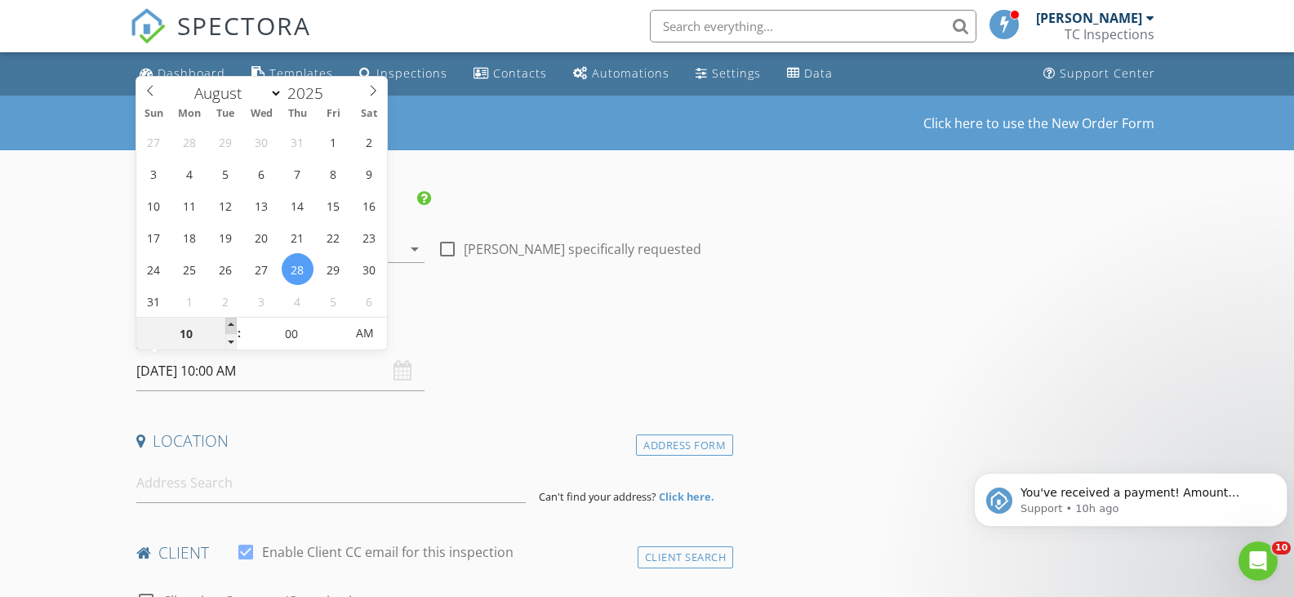
click at [226, 325] on span at bounding box center [230, 326] width 11 height 16
type input "11"
type input "[DATE] 11:00 AM"
click at [226, 325] on span at bounding box center [230, 326] width 11 height 16
type input "12"
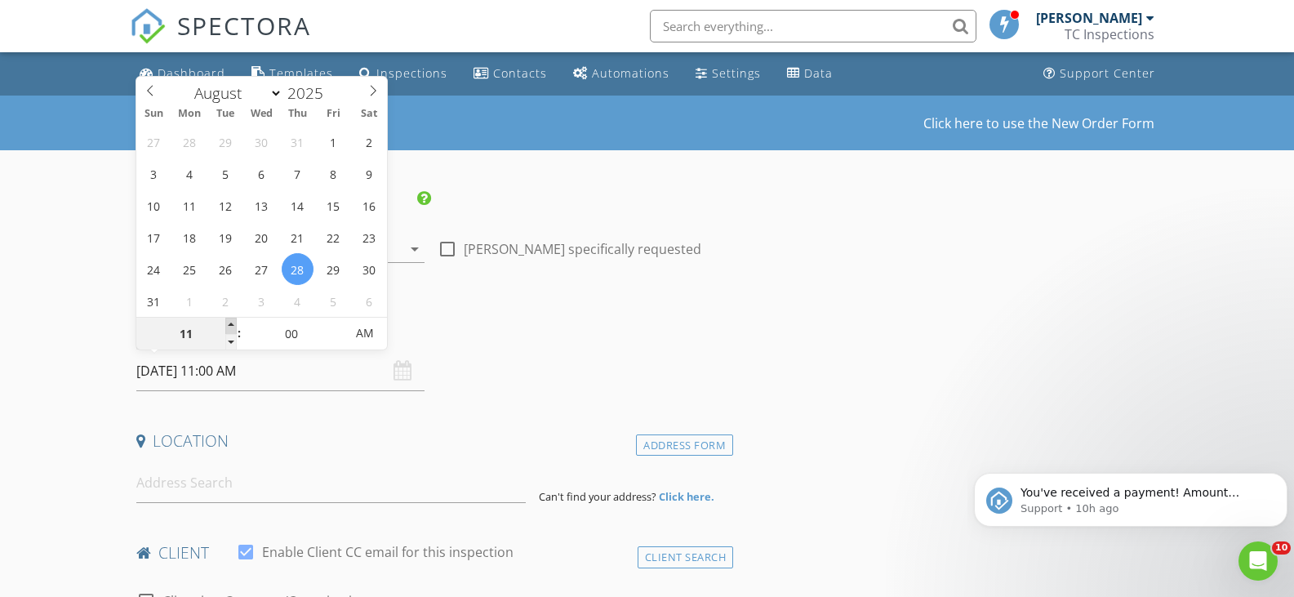
type input "[DATE] 12:00 PM"
click at [226, 325] on span at bounding box center [230, 326] width 11 height 16
type input "01"
type input "[DATE] 1:00 PM"
click at [226, 325] on span at bounding box center [230, 326] width 11 height 16
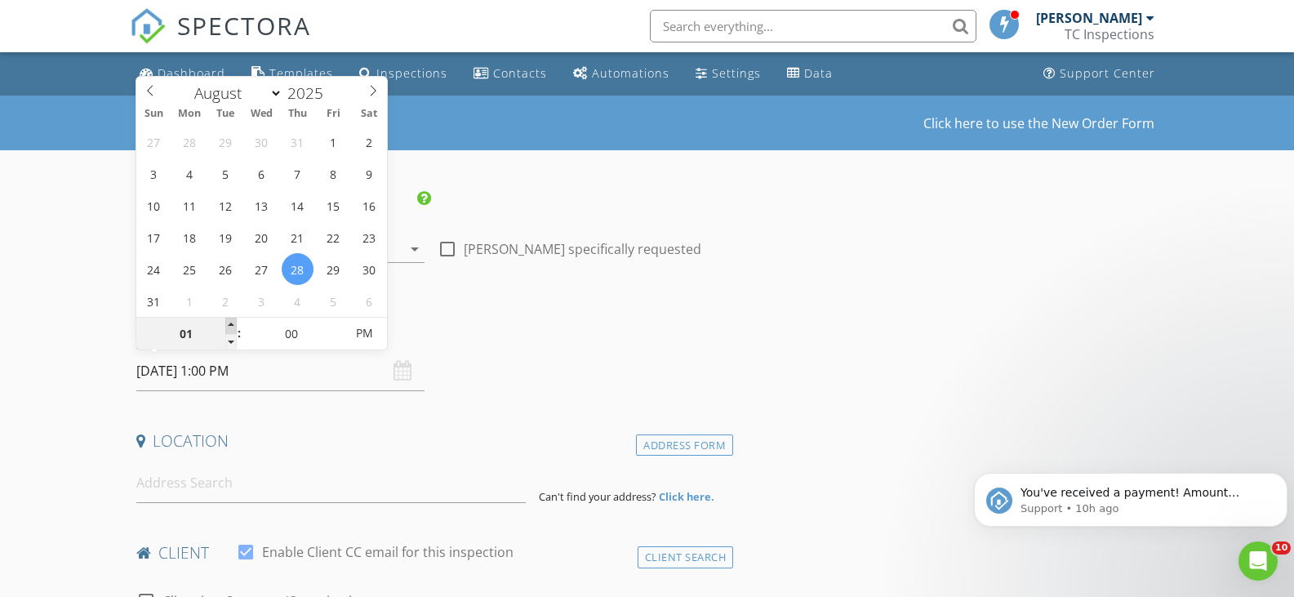
type input "02"
type input "[DATE] 2:00 PM"
click at [226, 325] on span at bounding box center [230, 326] width 11 height 16
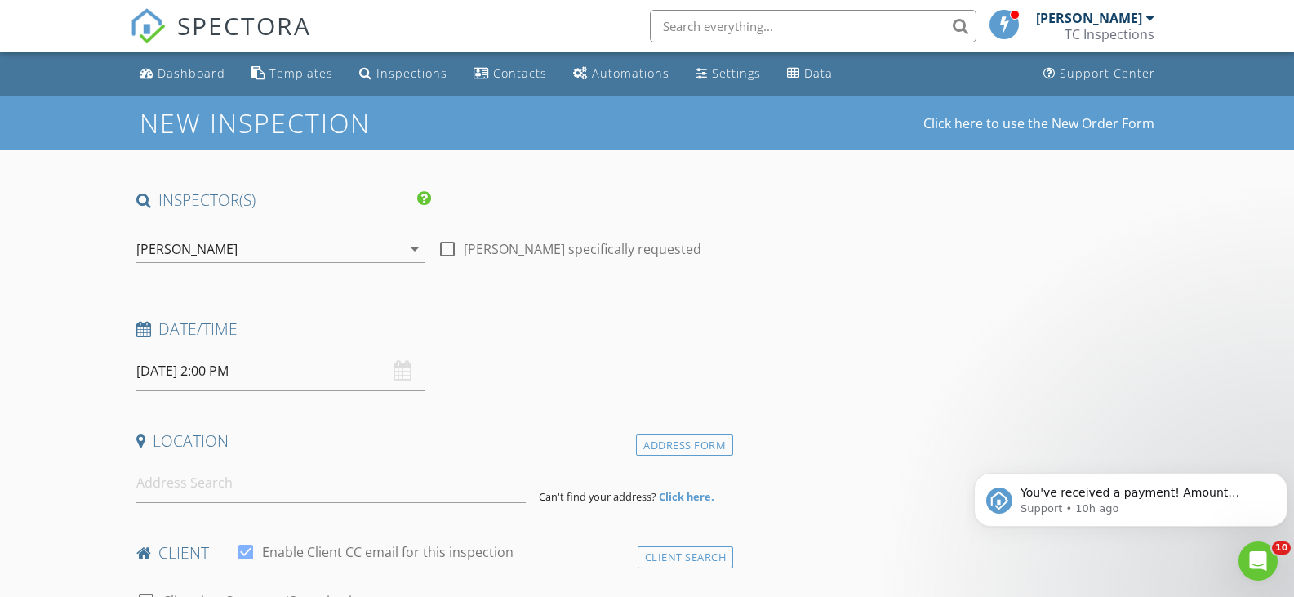
drag, startPoint x: 247, startPoint y: 491, endPoint x: 302, endPoint y: 448, distance: 69.3
click at [247, 486] on input at bounding box center [330, 483] width 389 height 40
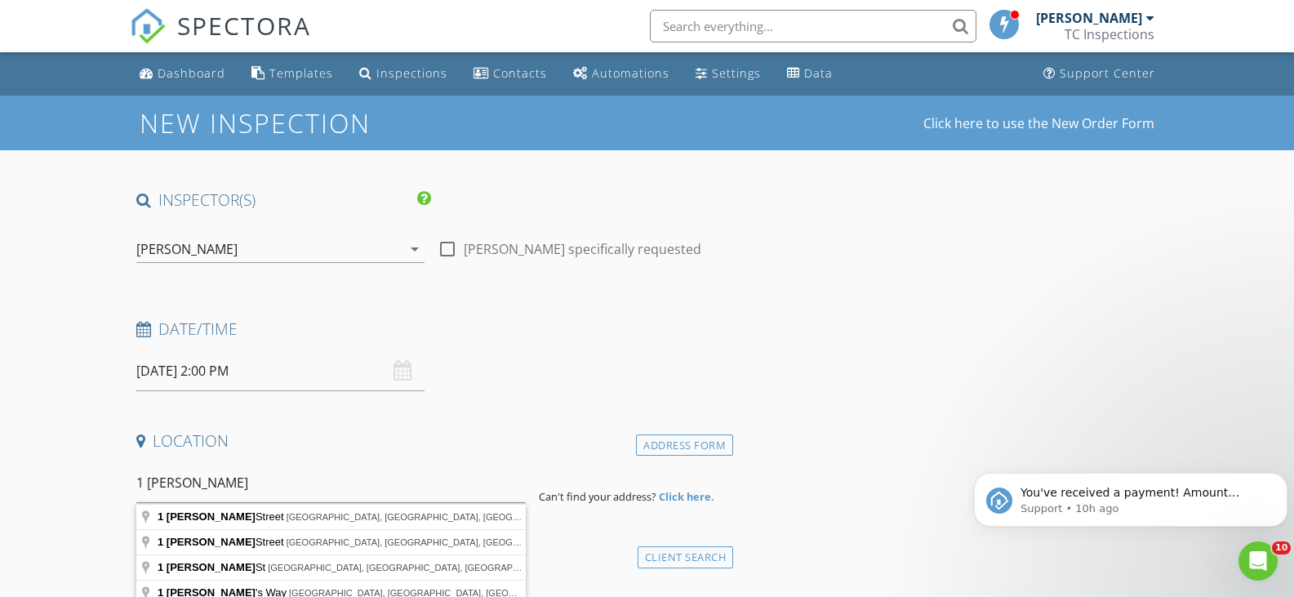
type input "[STREET_ADDRESS][PERSON_NAME]"
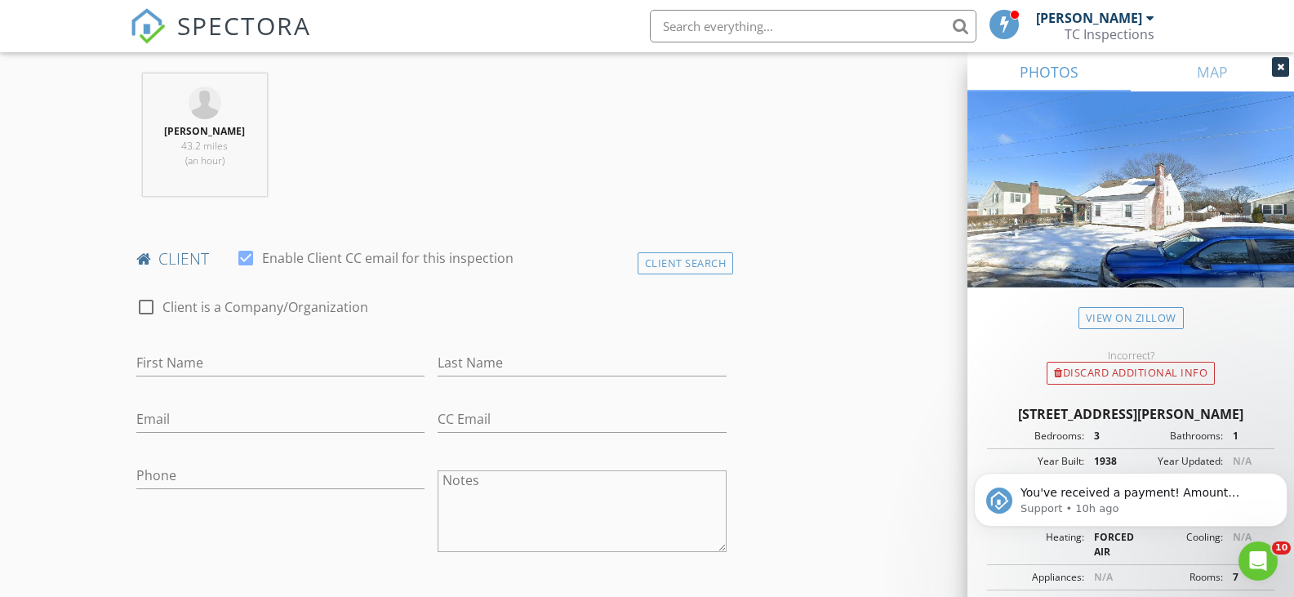
scroll to position [653, 0]
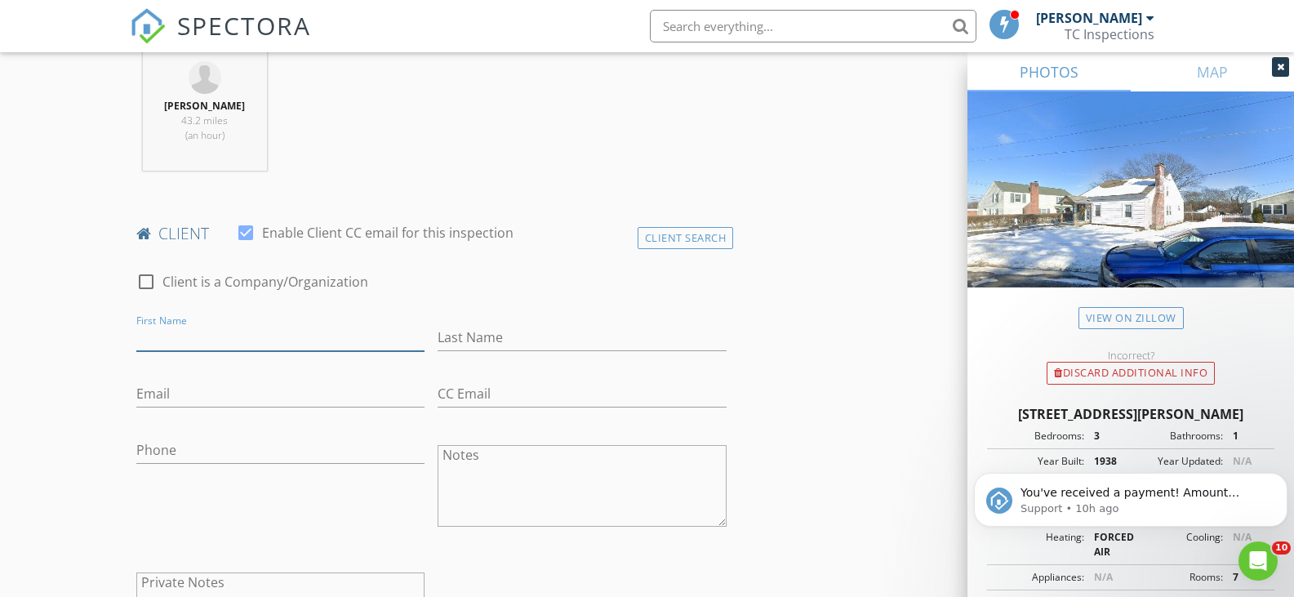
click at [275, 328] on input "First Name" at bounding box center [280, 337] width 289 height 27
type input "Nia"
click at [514, 329] on input "Last Name" at bounding box center [582, 337] width 289 height 27
type input "Alecksynas"
click at [506, 168] on div "[PERSON_NAME] 43.2 miles (an hour)" at bounding box center [432, 116] width 604 height 136
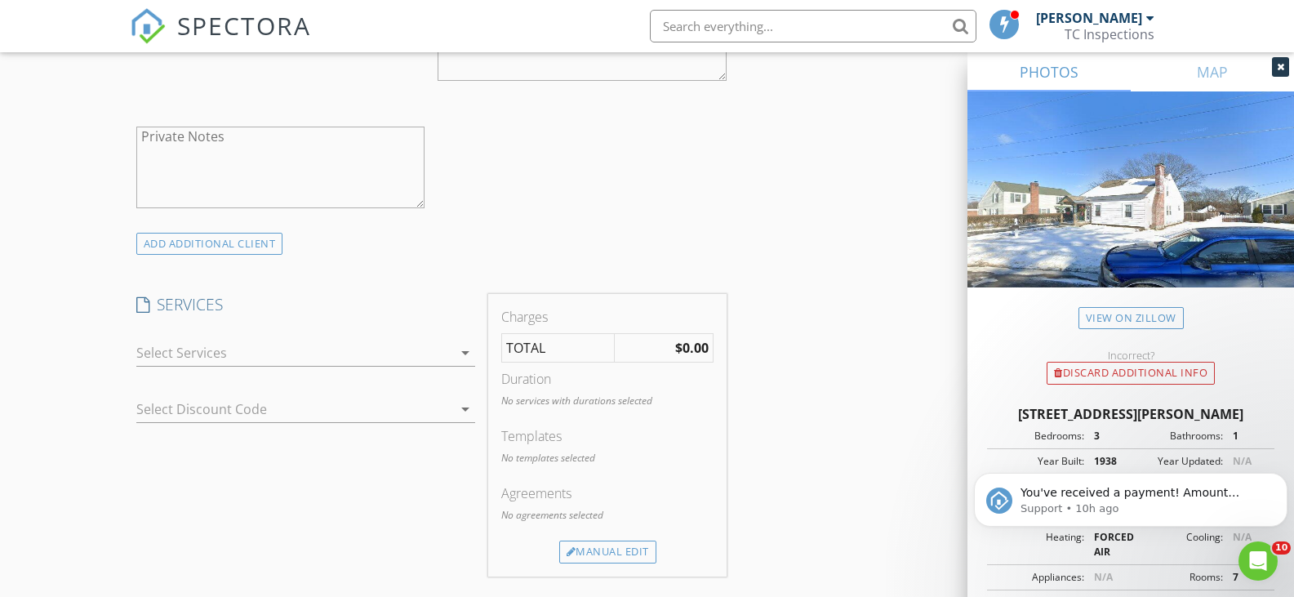
scroll to position [1143, 0]
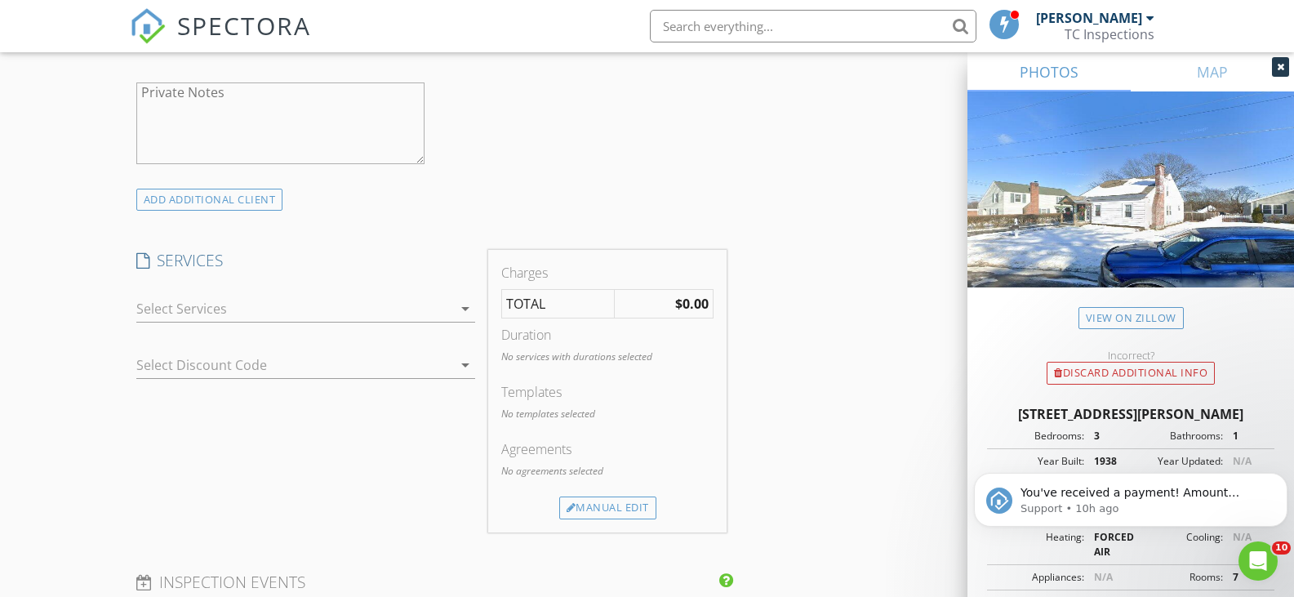
click at [470, 308] on icon "arrow_drop_down" at bounding box center [466, 309] width 20 height 20
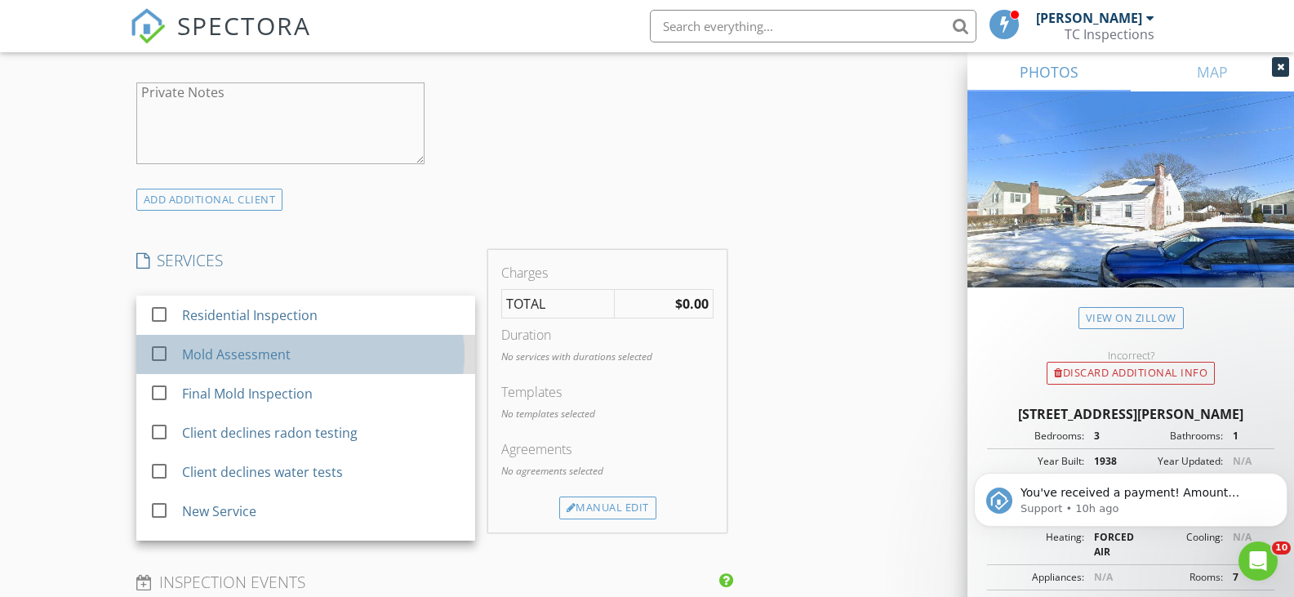
click at [287, 350] on div "Mold Assessment" at bounding box center [321, 354] width 280 height 33
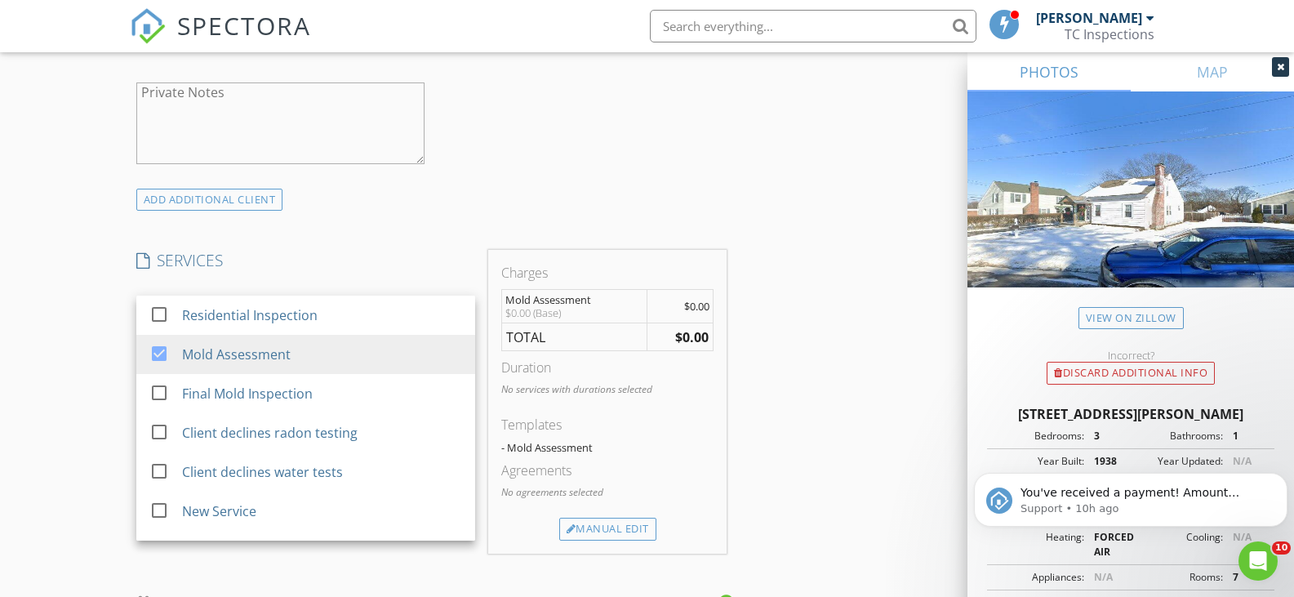
click at [755, 168] on div "INSPECTOR(S) check_box [PERSON_NAME] PRIMARY [PERSON_NAME] arrow_drop_down chec…" at bounding box center [647, 395] width 1035 height 2699
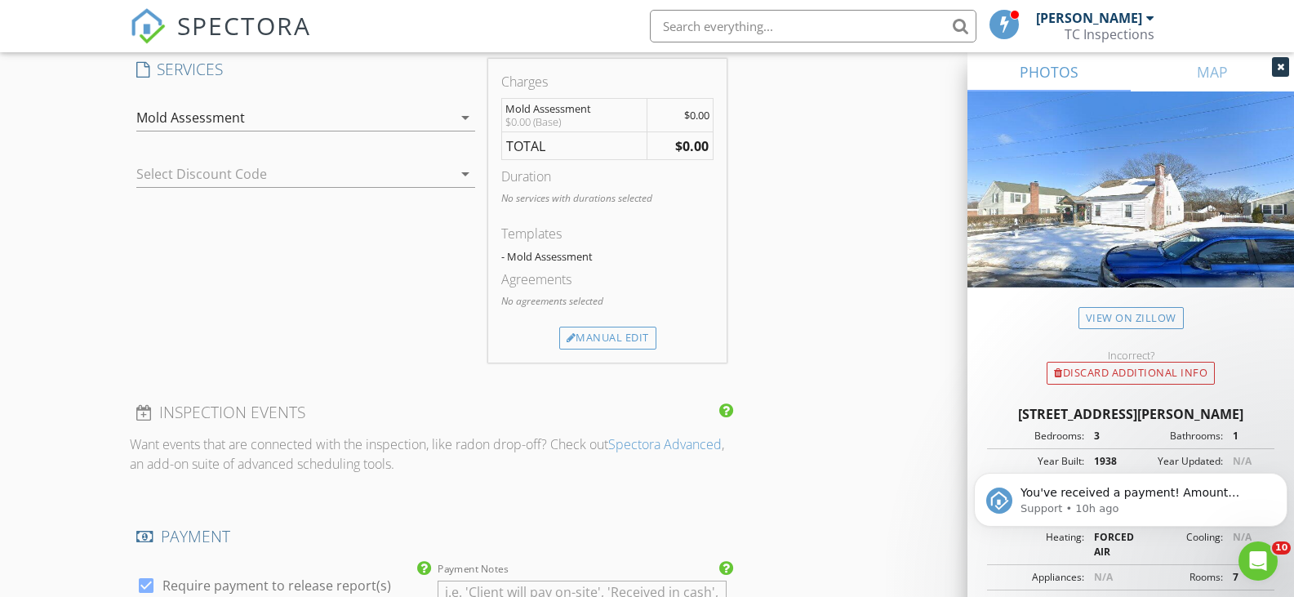
scroll to position [1388, 0]
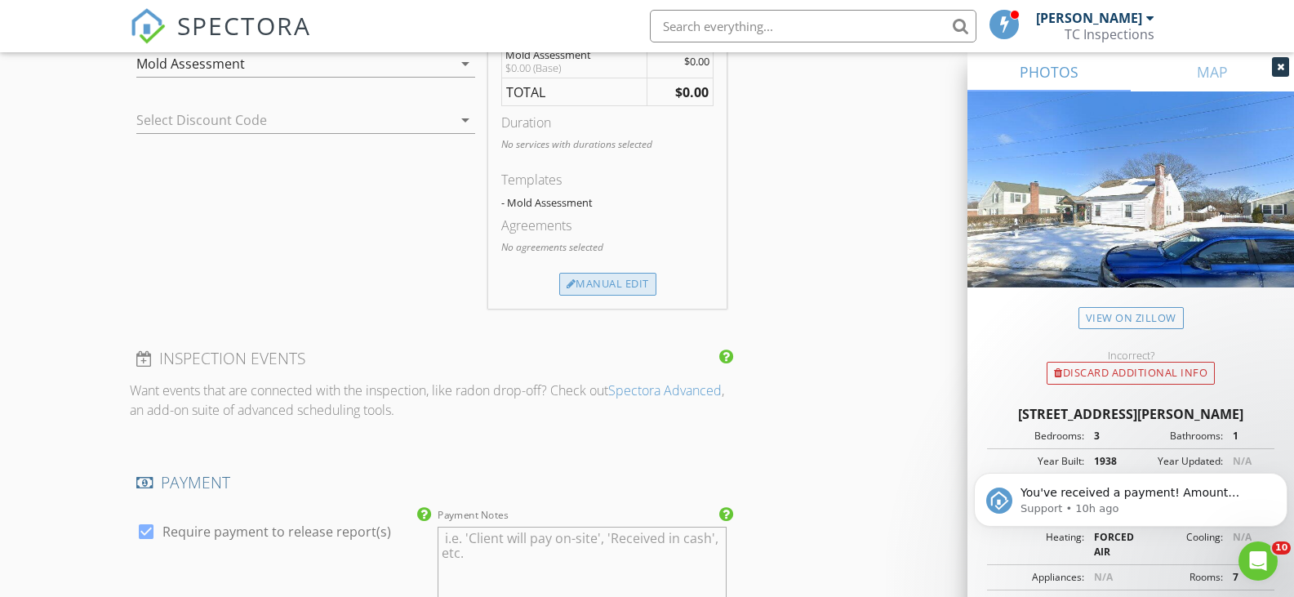
click at [610, 287] on div "Manual Edit" at bounding box center [607, 284] width 97 height 23
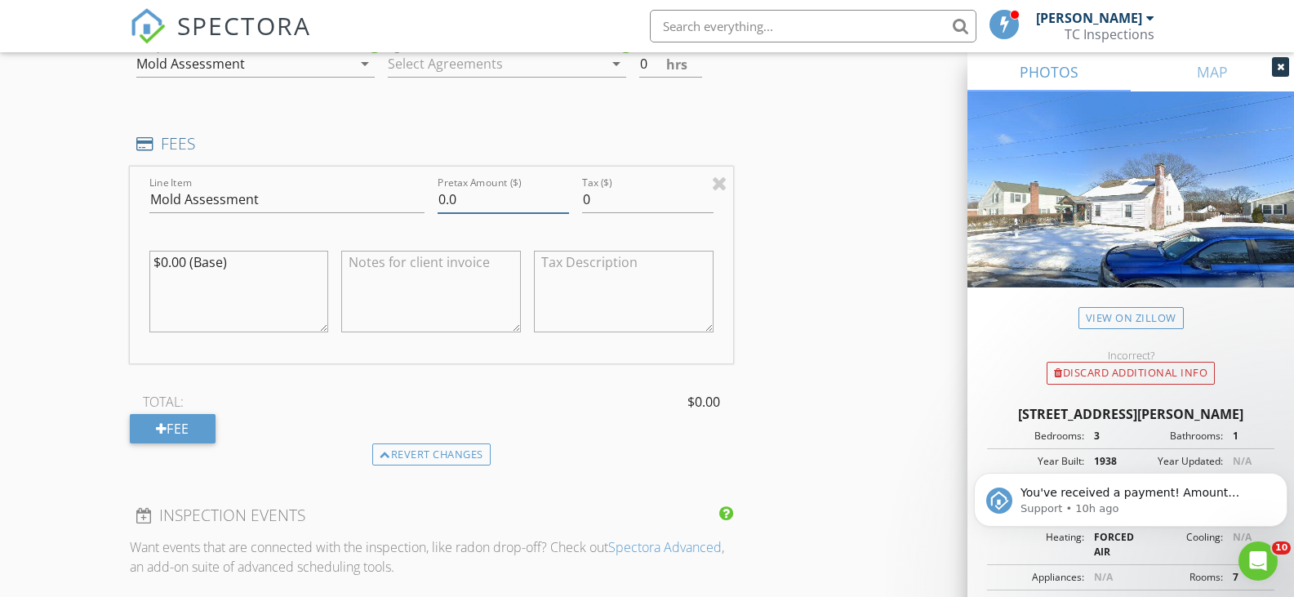
click at [464, 203] on input "0.0" at bounding box center [503, 199] width 131 height 27
type input "0"
type input "250"
click at [805, 149] on div "INSPECTOR(S) check_box [PERSON_NAME] PRIMARY [PERSON_NAME] arrow_drop_down chec…" at bounding box center [647, 228] width 1035 height 2855
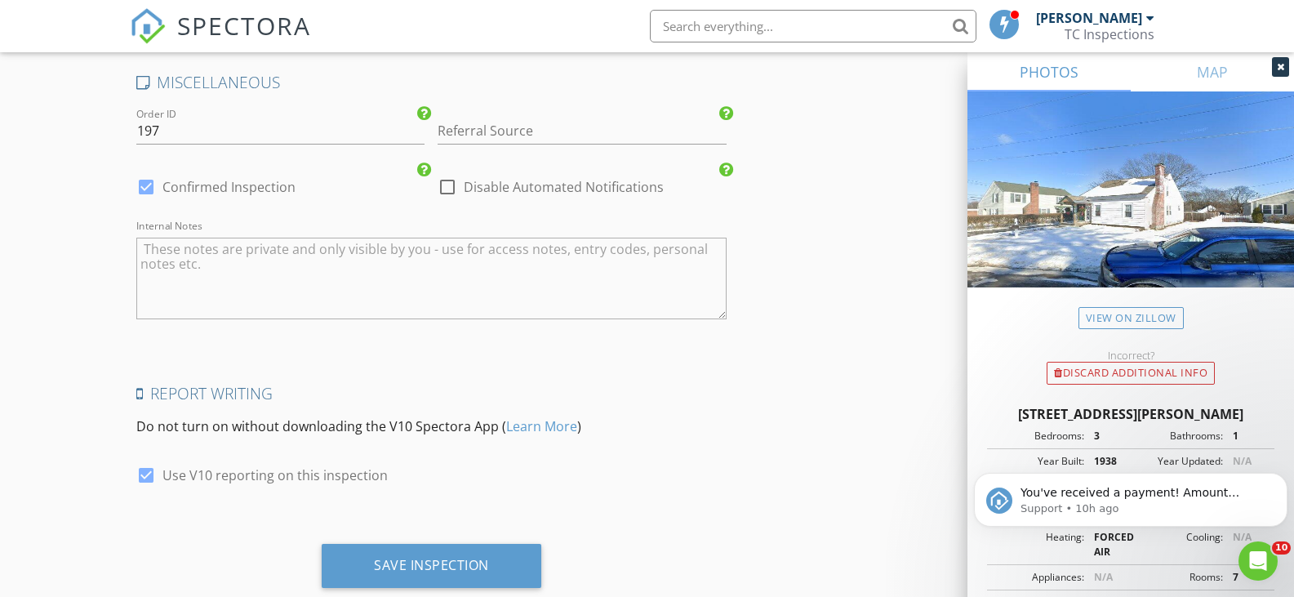
scroll to position [2488, 0]
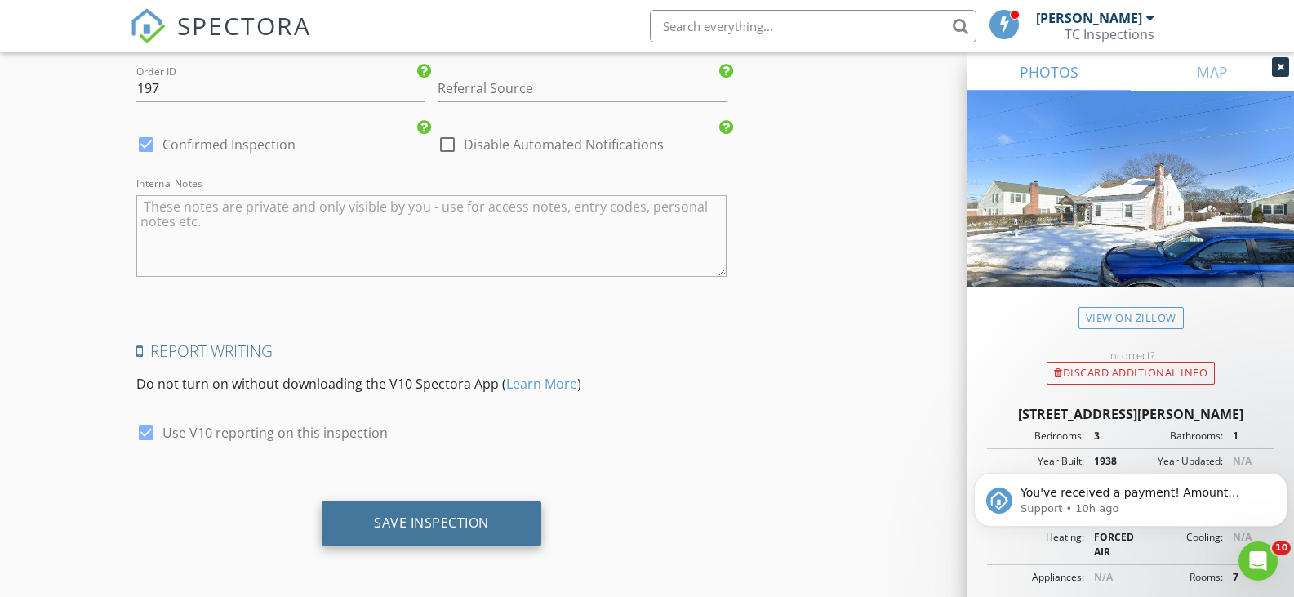
drag, startPoint x: 435, startPoint y: 523, endPoint x: 460, endPoint y: 506, distance: 29.9
click at [436, 522] on div "Save Inspection" at bounding box center [431, 522] width 115 height 16
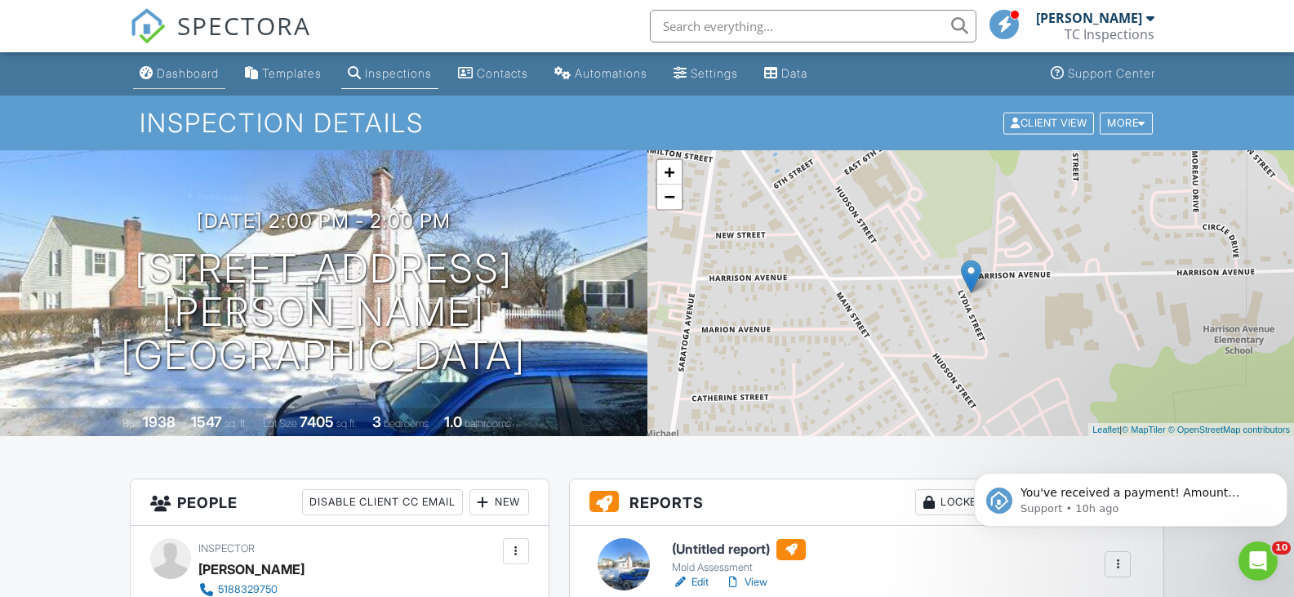
click at [191, 78] on div "Dashboard" at bounding box center [188, 73] width 62 height 14
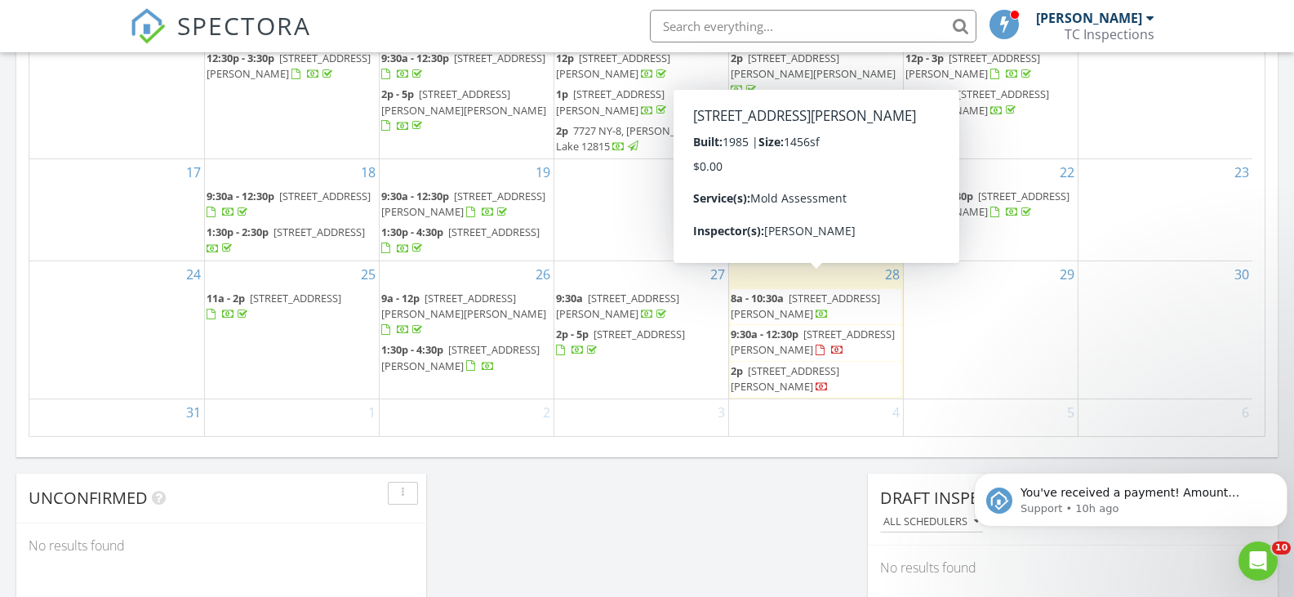
click at [834, 291] on span "[STREET_ADDRESS][PERSON_NAME]" at bounding box center [805, 306] width 149 height 30
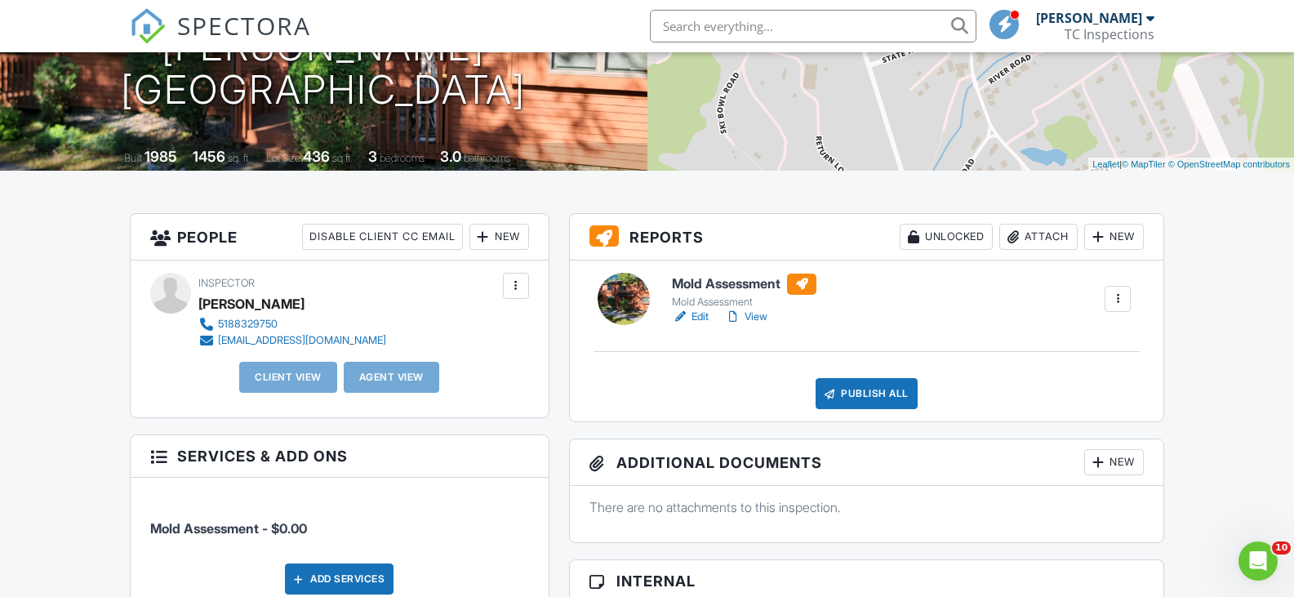
scroll to position [245, 0]
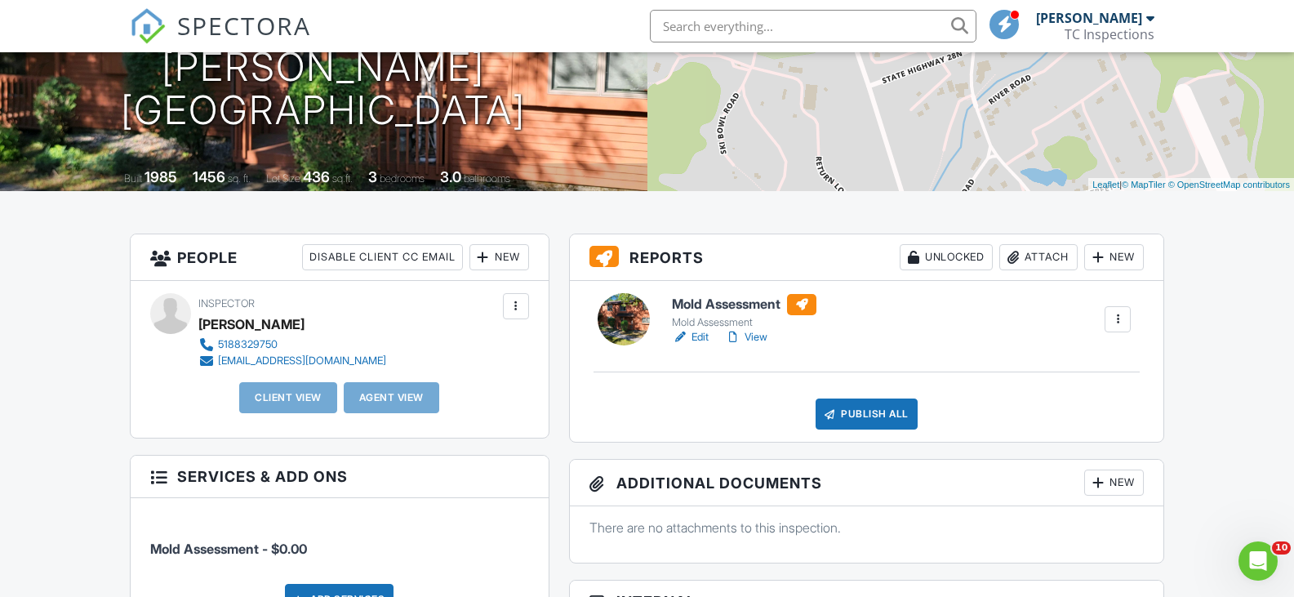
click at [700, 336] on link "Edit" at bounding box center [690, 337] width 37 height 16
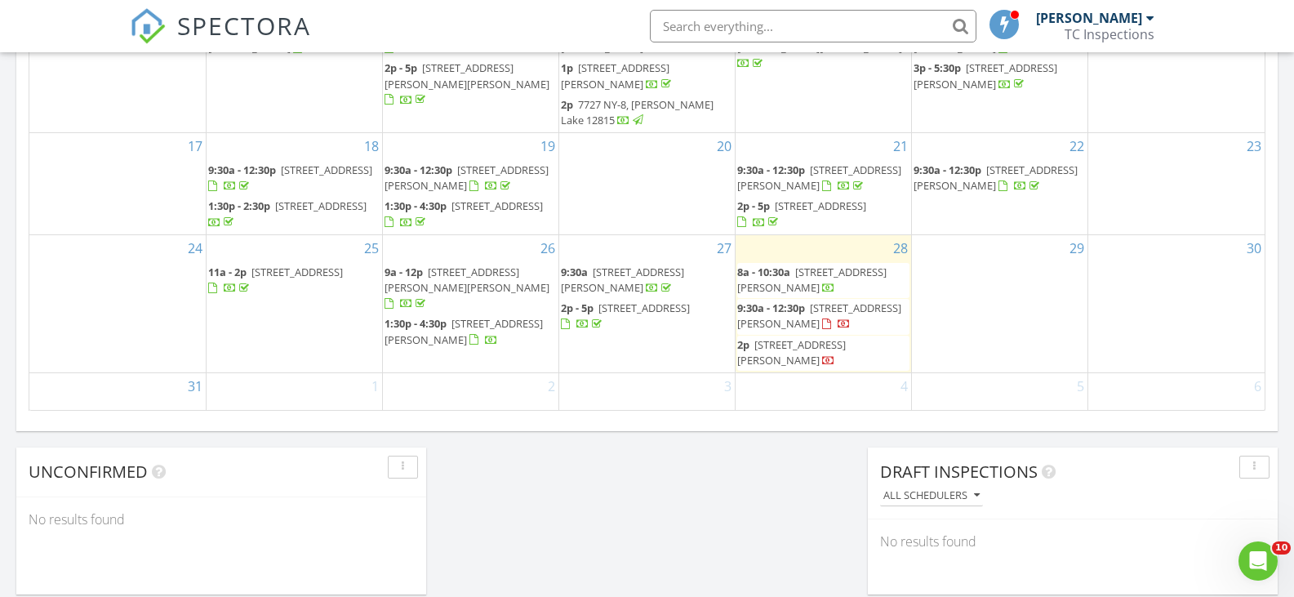
scroll to position [1062, 0]
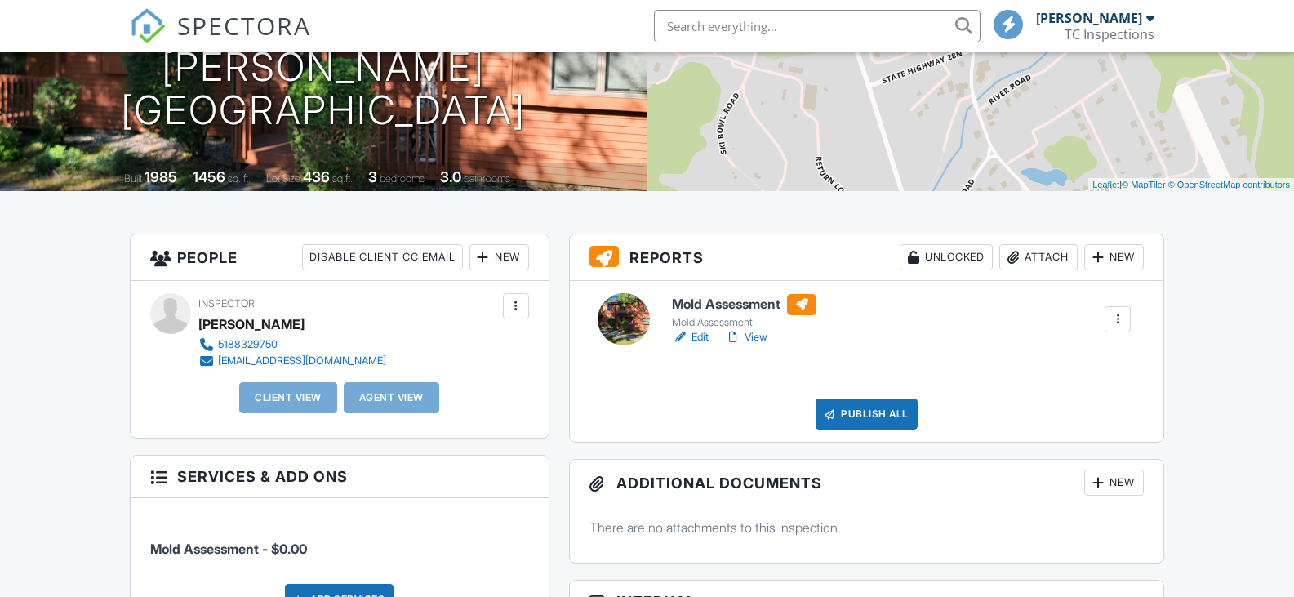
click at [503, 256] on div "New" at bounding box center [500, 257] width 60 height 26
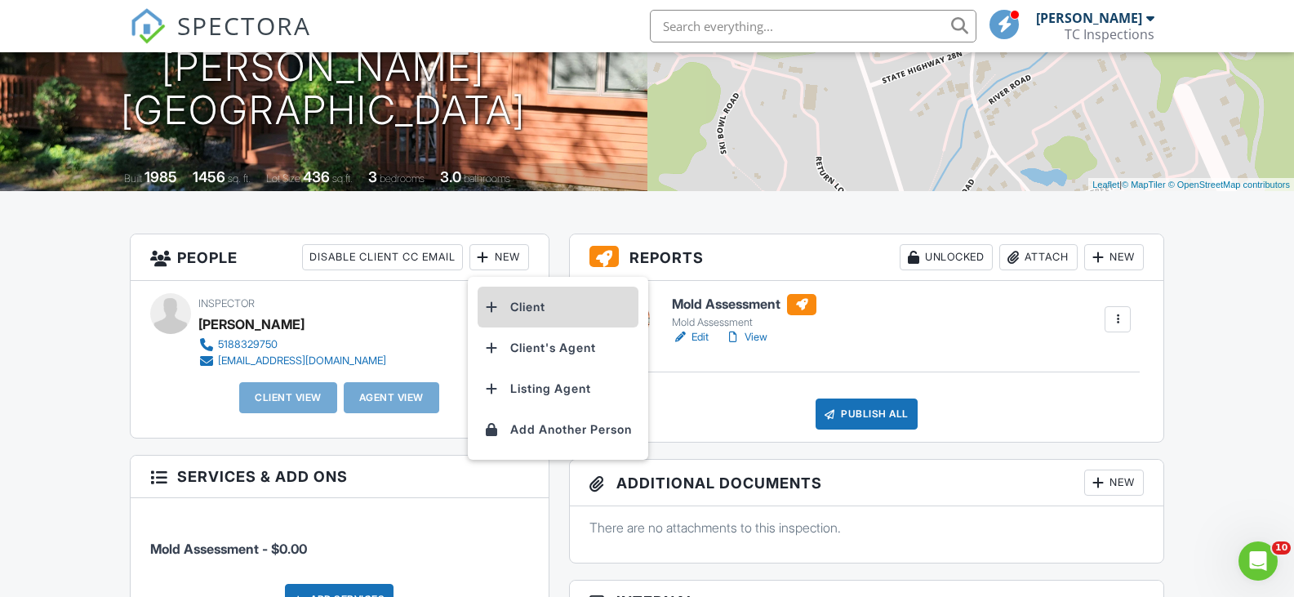
click at [514, 306] on li "Client" at bounding box center [558, 307] width 161 height 41
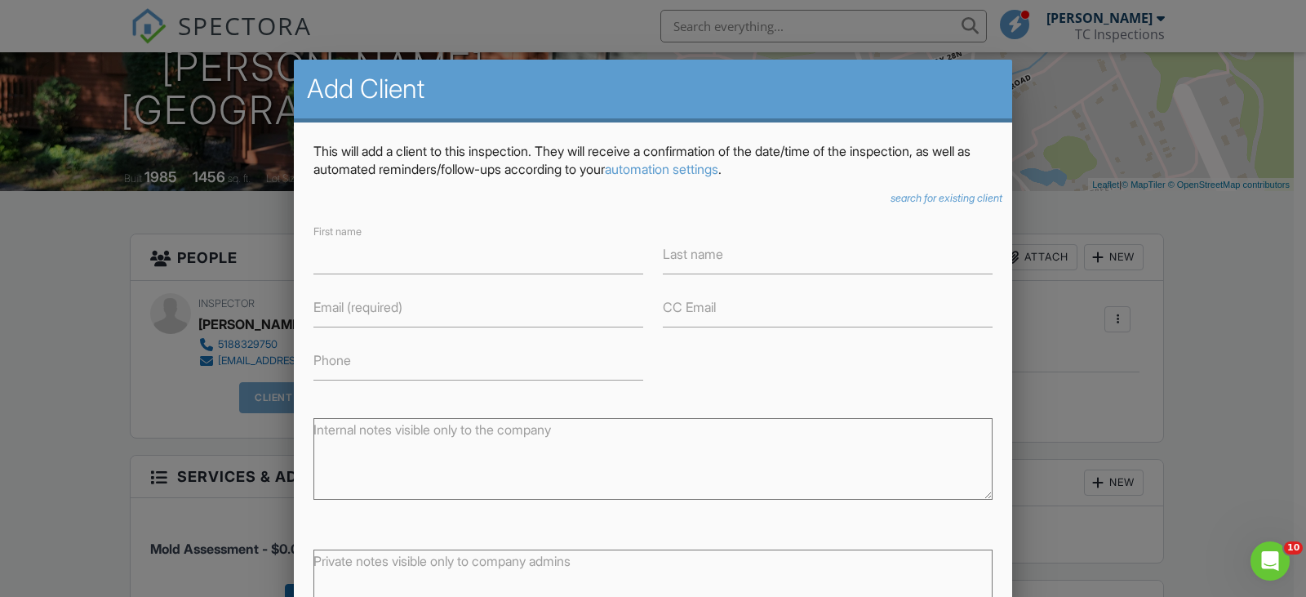
click at [919, 196] on icon "search for existing client" at bounding box center [947, 198] width 112 height 12
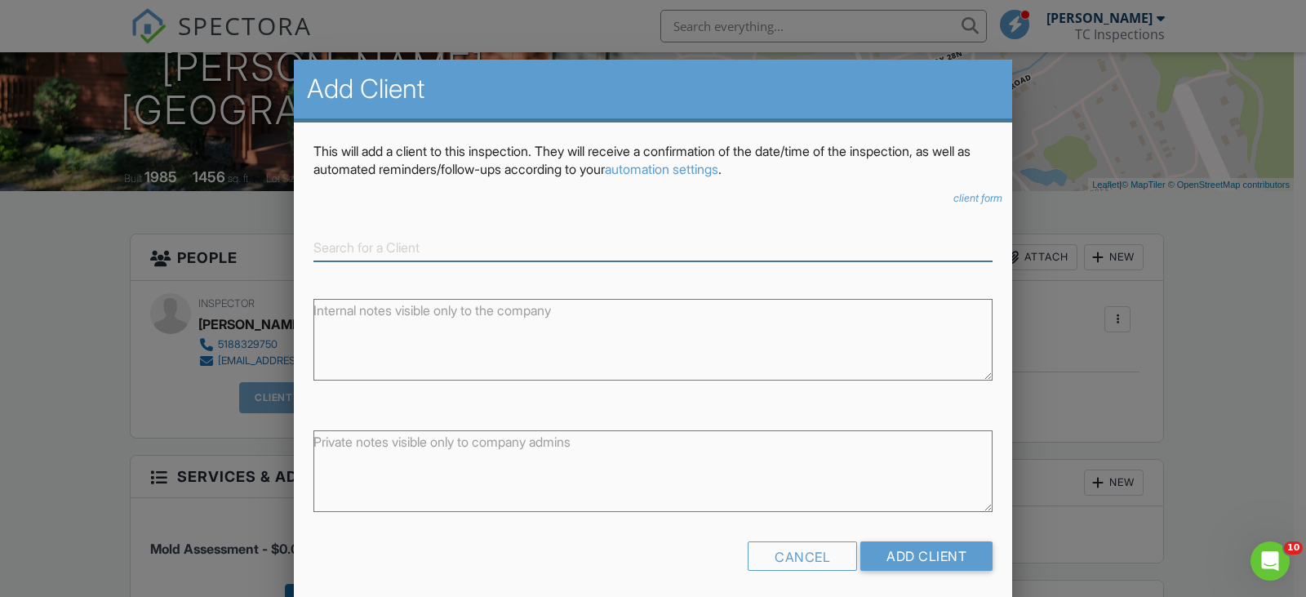
click at [470, 233] on div at bounding box center [653, 241] width 699 height 40
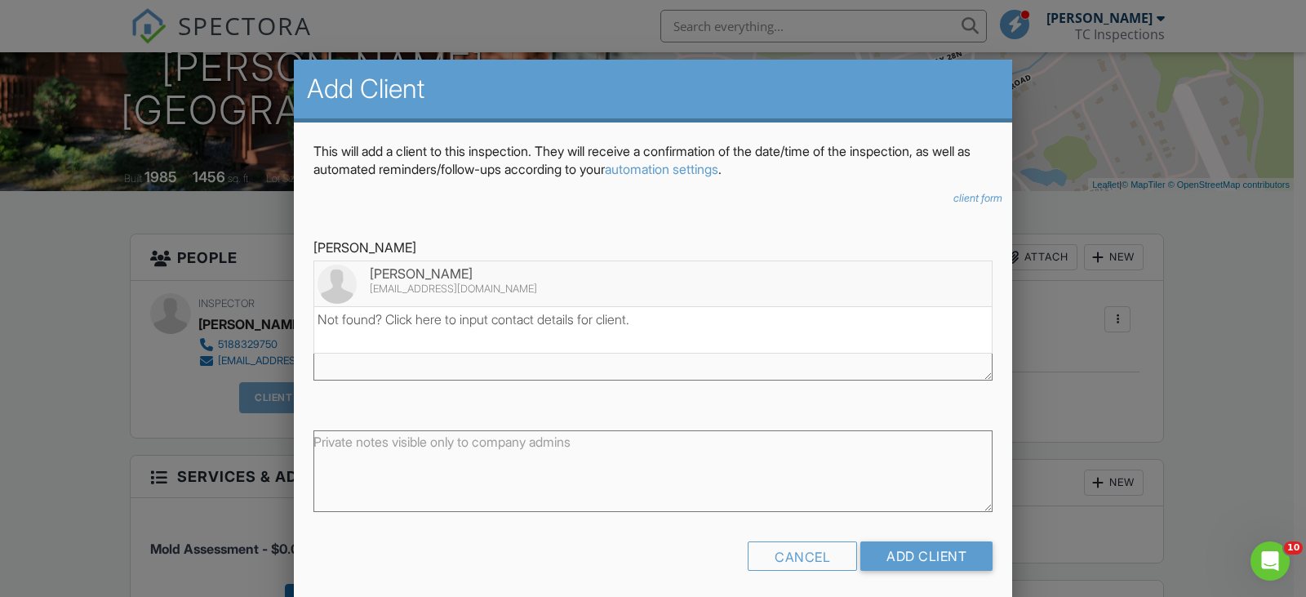
click at [650, 272] on div "[PERSON_NAME]" at bounding box center [653, 274] width 671 height 18
type input "[PERSON_NAME]"
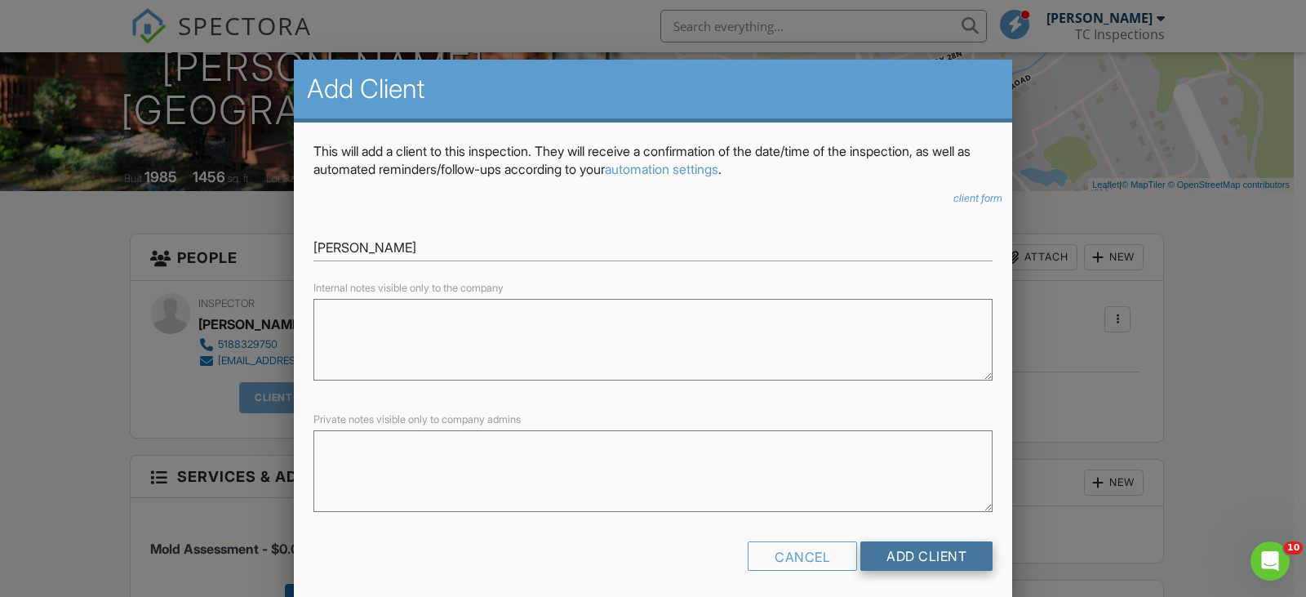
click at [934, 556] on input "Add Client" at bounding box center [927, 555] width 132 height 29
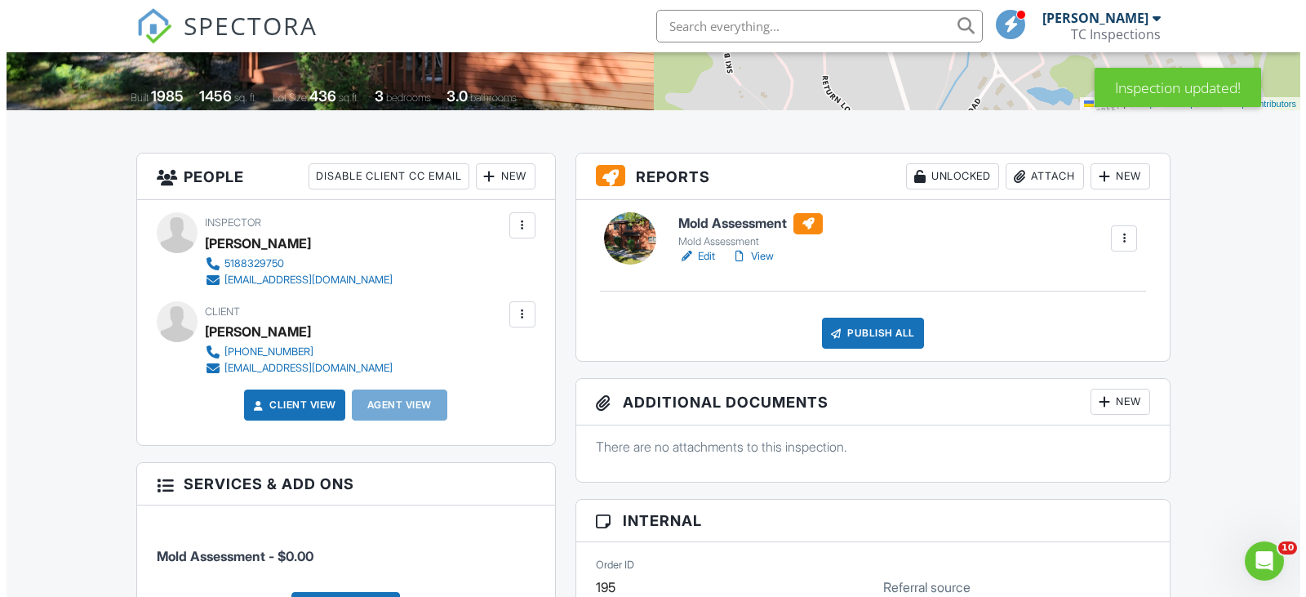
scroll to position [285, 0]
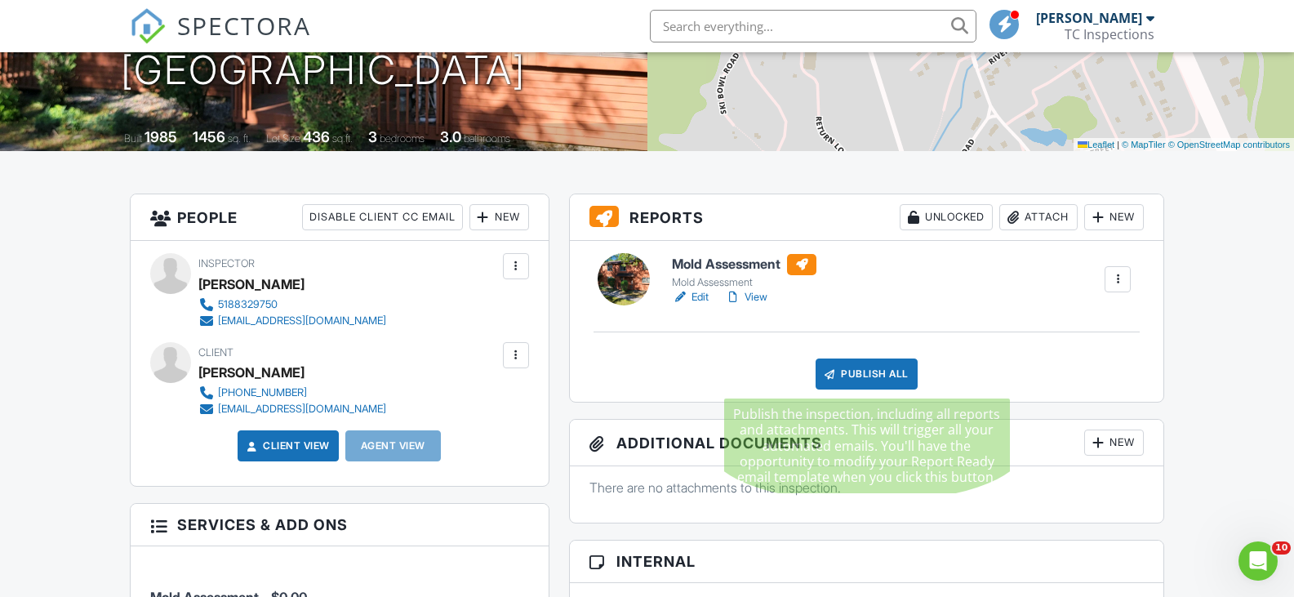
click at [857, 374] on div "Publish All" at bounding box center [867, 373] width 102 height 31
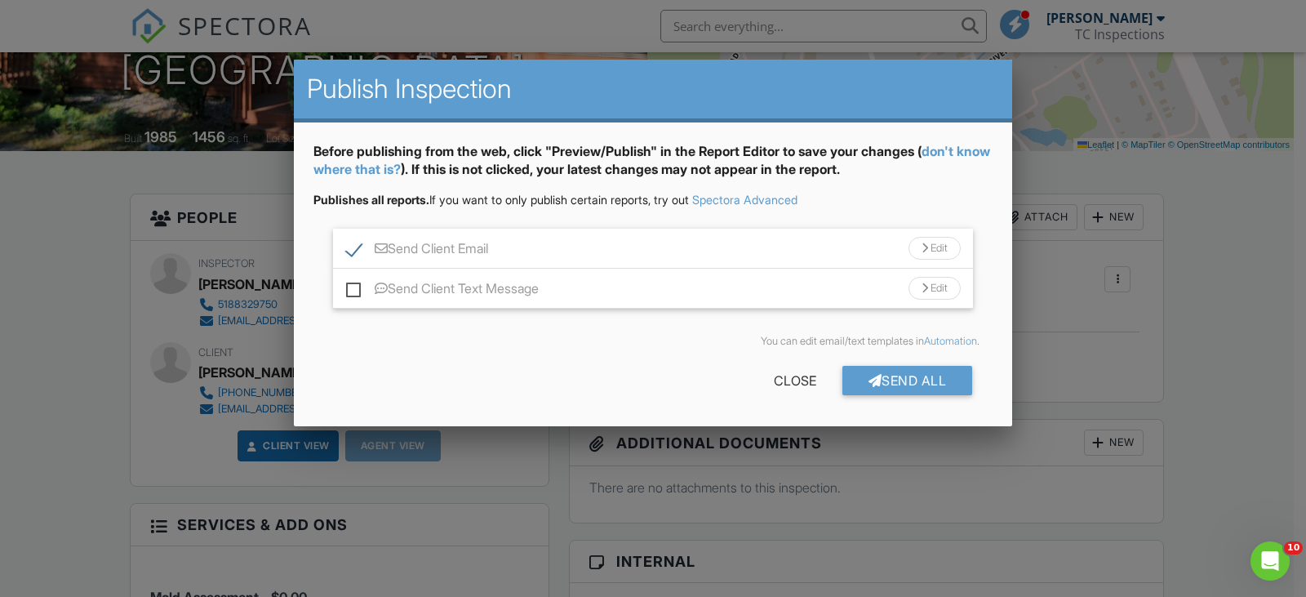
click at [941, 248] on div "Edit" at bounding box center [935, 248] width 52 height 23
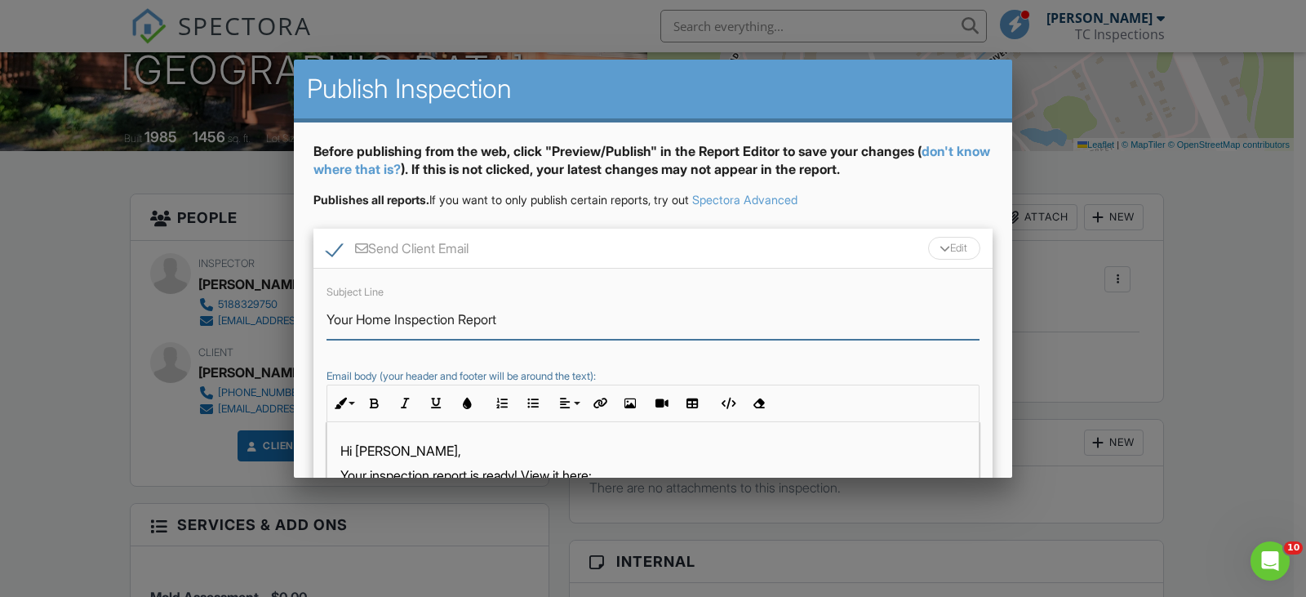
click at [462, 317] on input "Your Home Inspection Report" at bounding box center [653, 320] width 653 height 40
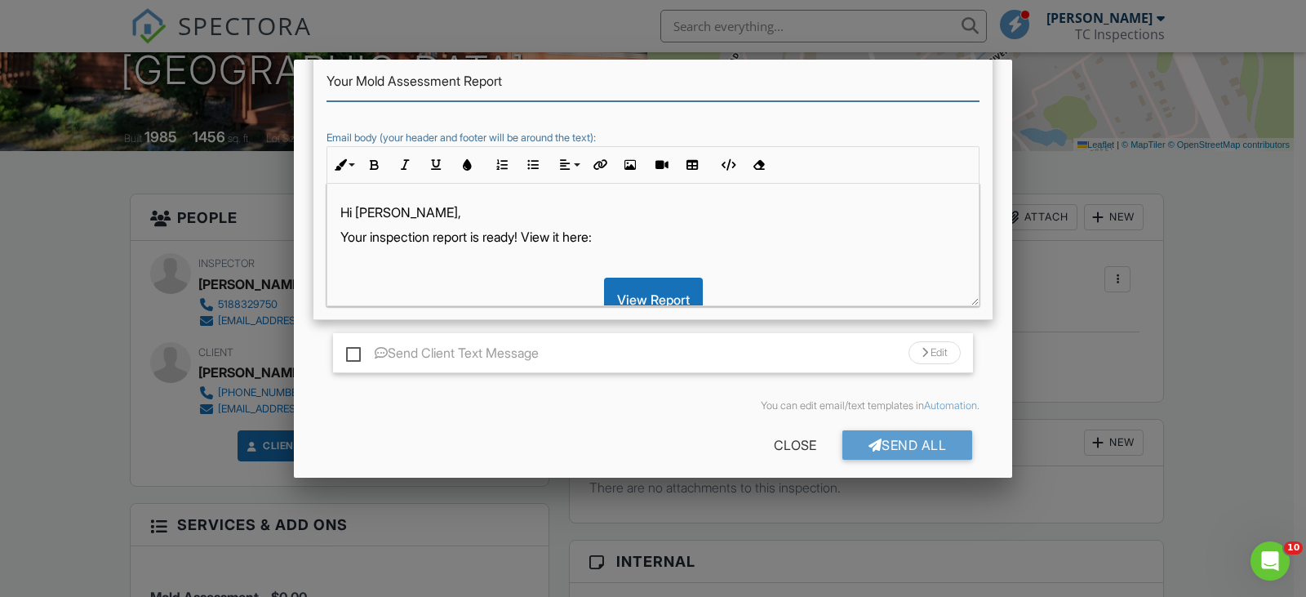
scroll to position [251, 0]
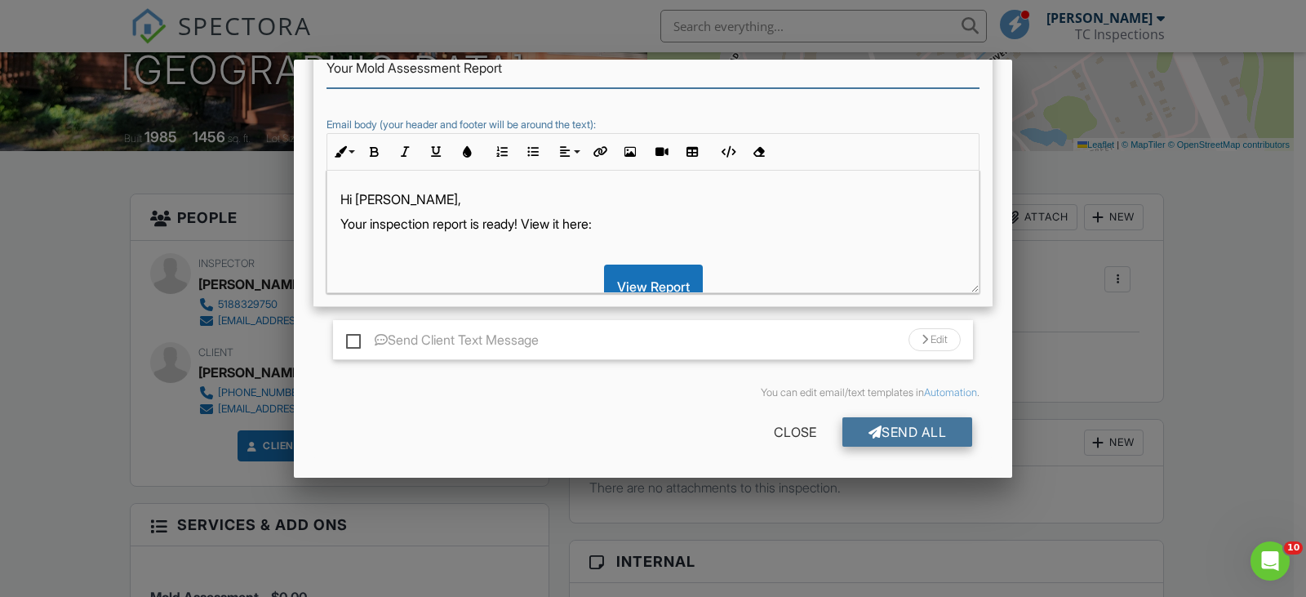
type input "Your Mold Assessment Report"
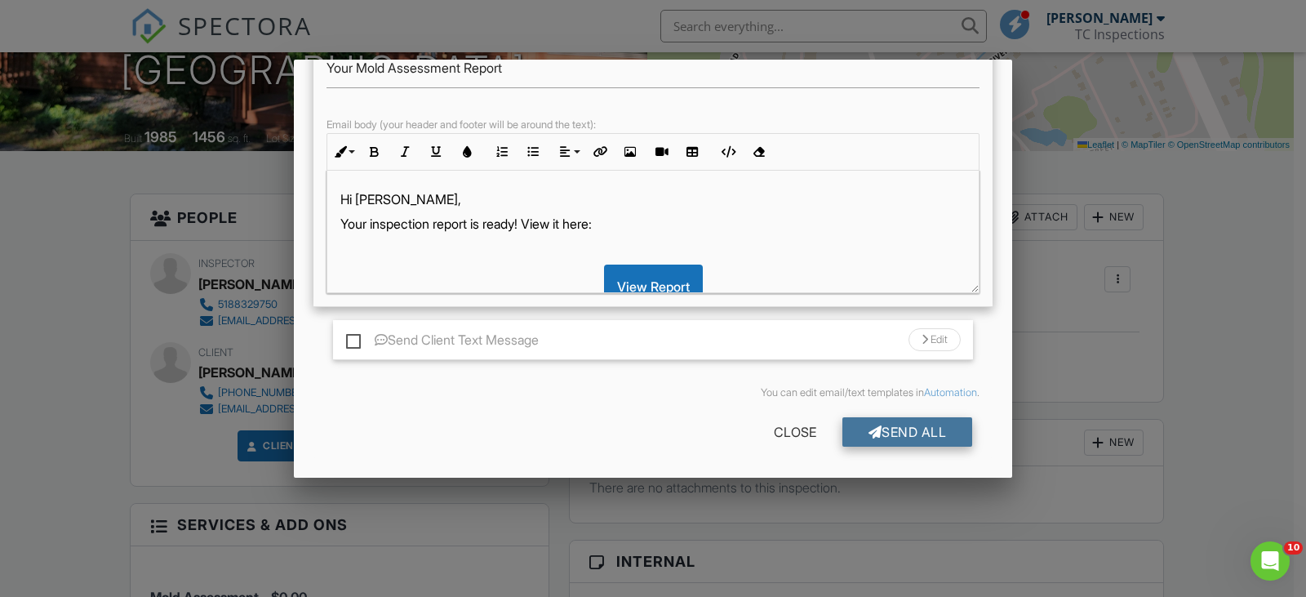
click at [894, 430] on div "Send All" at bounding box center [908, 431] width 131 height 29
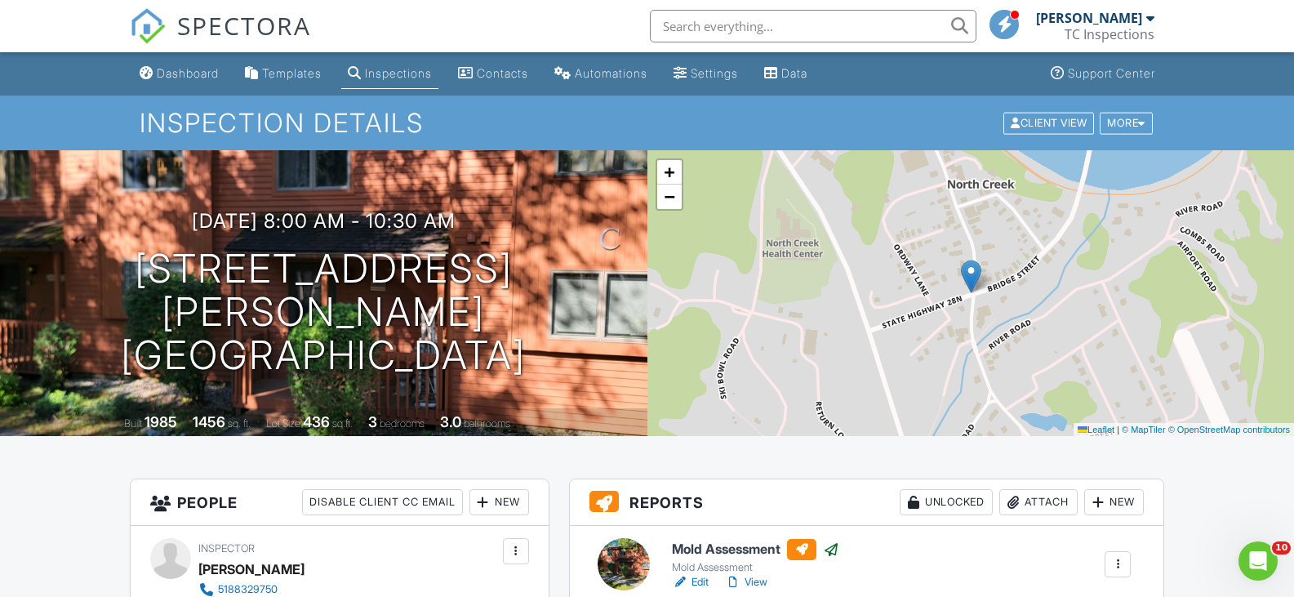
click at [205, 74] on div "Dashboard" at bounding box center [188, 73] width 62 height 14
